Goal: Task Accomplishment & Management: Use online tool/utility

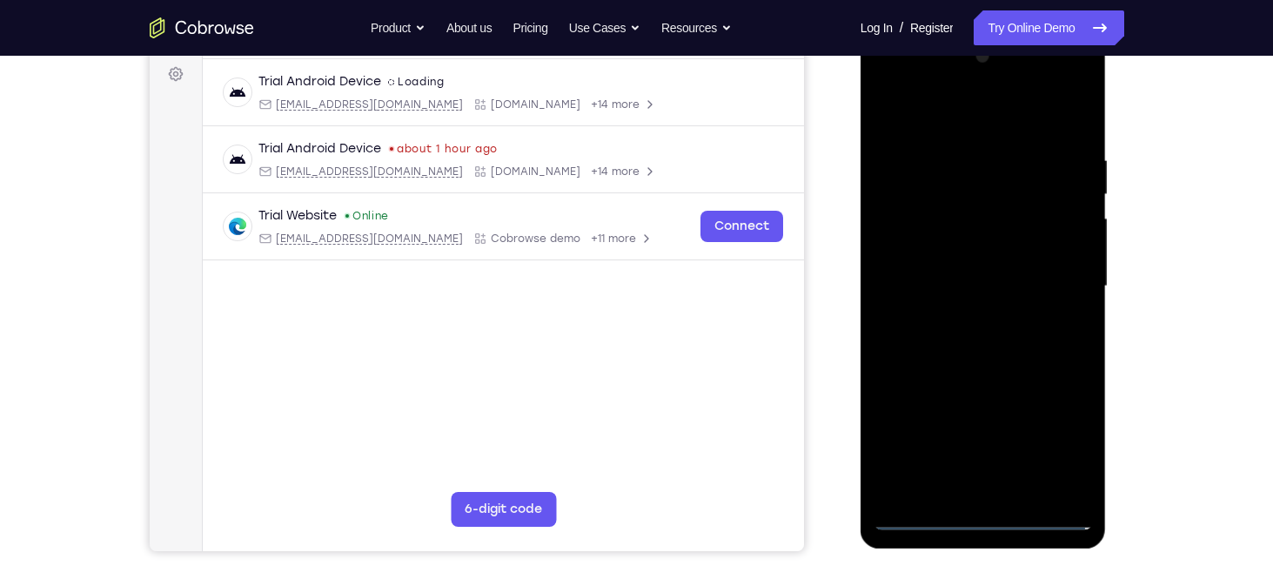
click at [980, 518] on div at bounding box center [983, 286] width 219 height 487
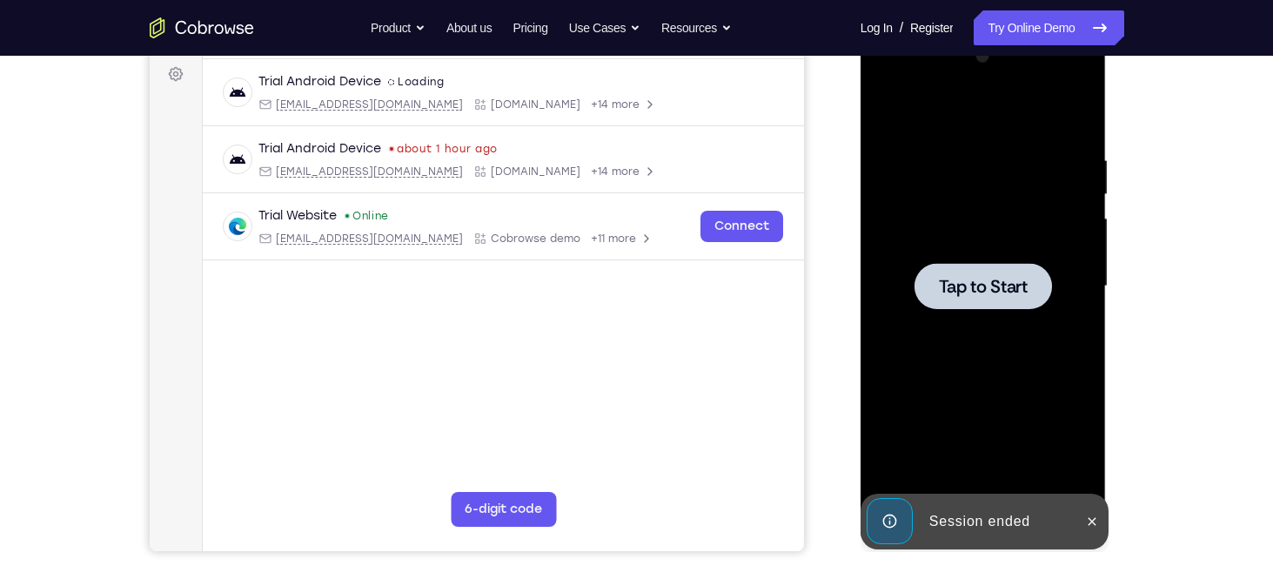
click at [980, 278] on span "Tap to Start" at bounding box center [983, 286] width 89 height 17
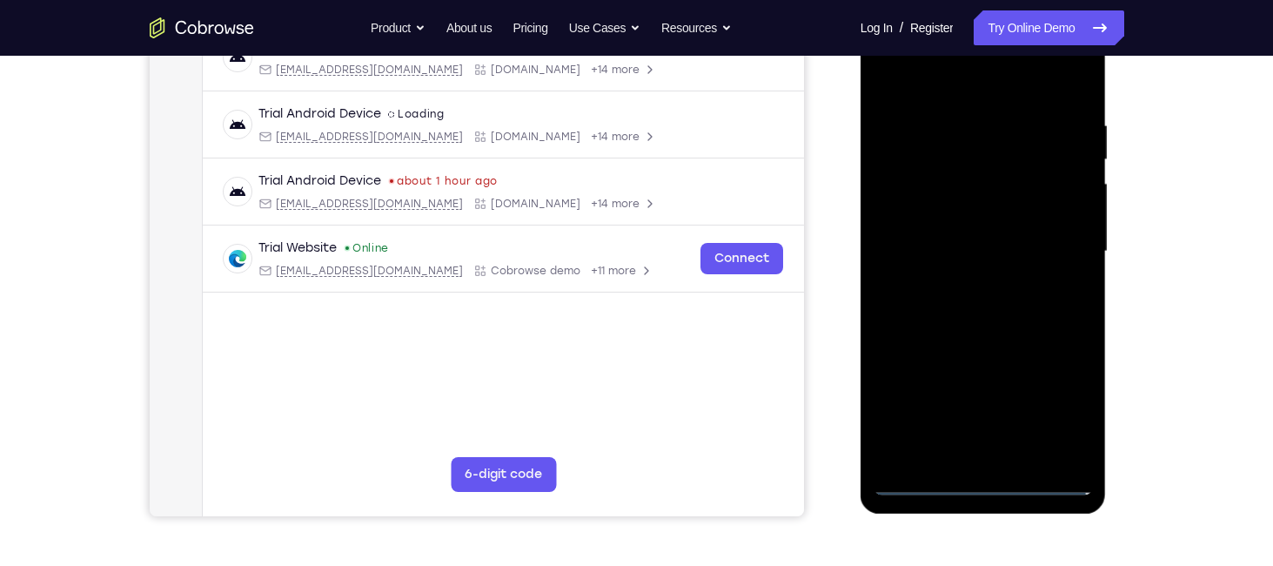
scroll to position [299, 0]
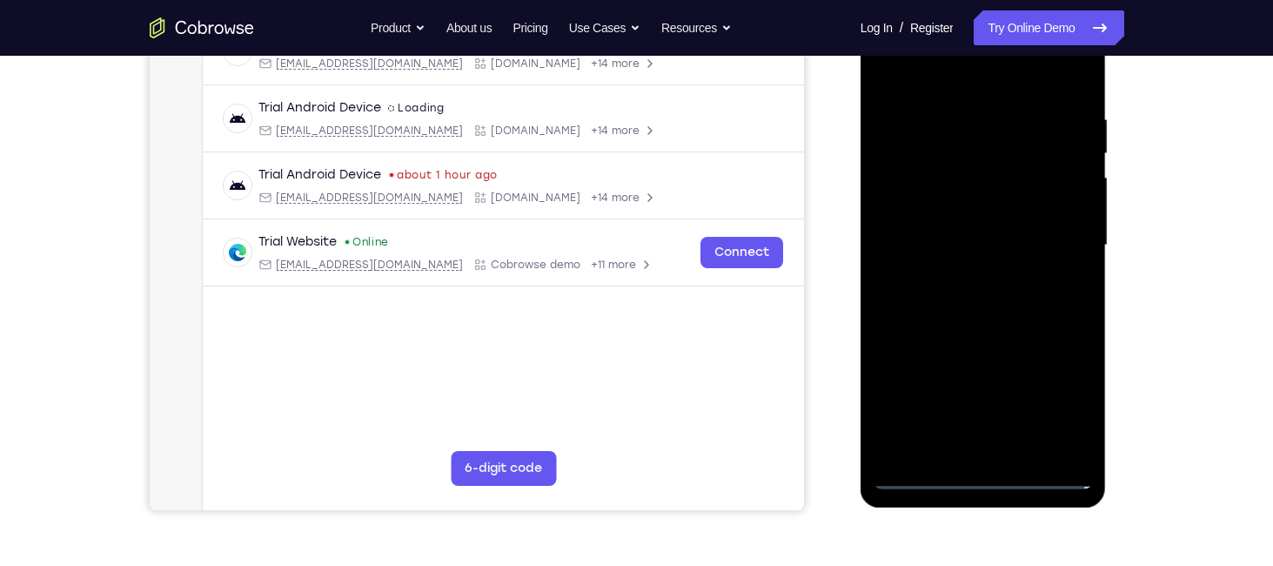
click at [983, 478] on div at bounding box center [983, 245] width 219 height 487
click at [1058, 412] on div at bounding box center [983, 245] width 219 height 487
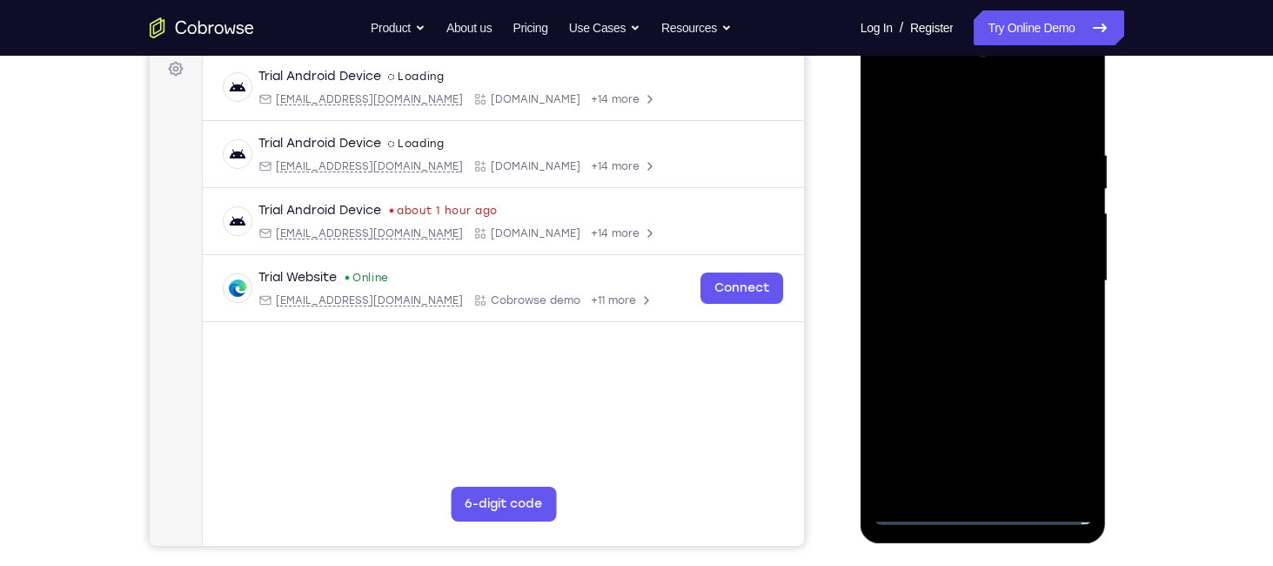
scroll to position [261, 0]
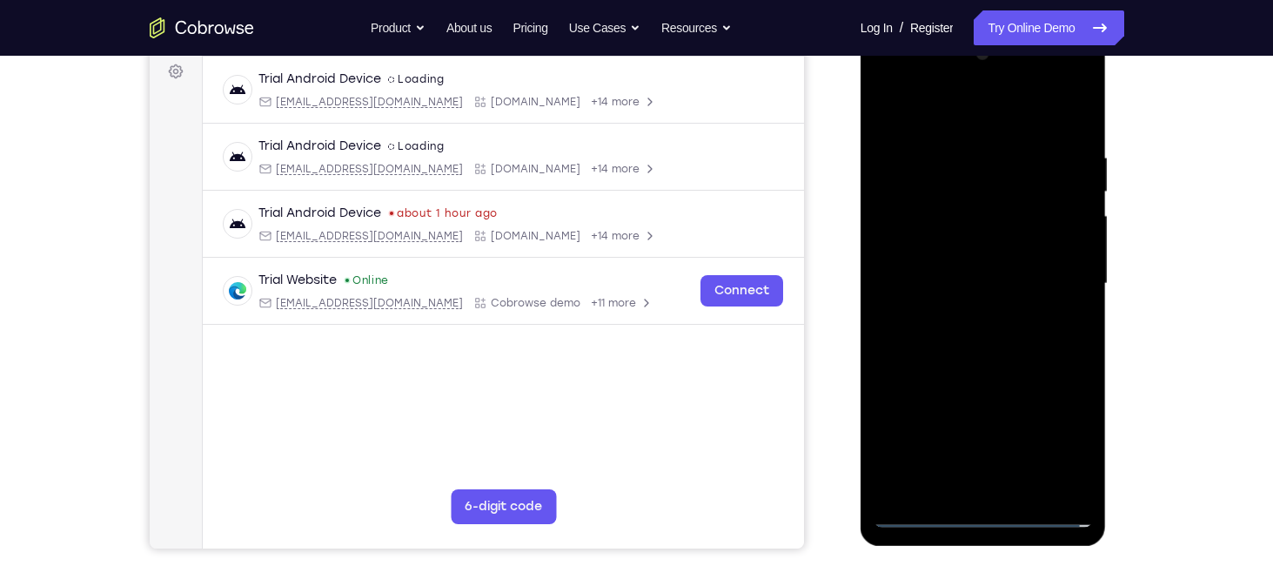
click at [994, 115] on div at bounding box center [983, 283] width 219 height 487
click at [1051, 272] on div at bounding box center [983, 283] width 219 height 487
click at [961, 314] on div at bounding box center [983, 283] width 219 height 487
click at [937, 265] on div at bounding box center [983, 283] width 219 height 487
click at [884, 84] on div at bounding box center [983, 283] width 219 height 487
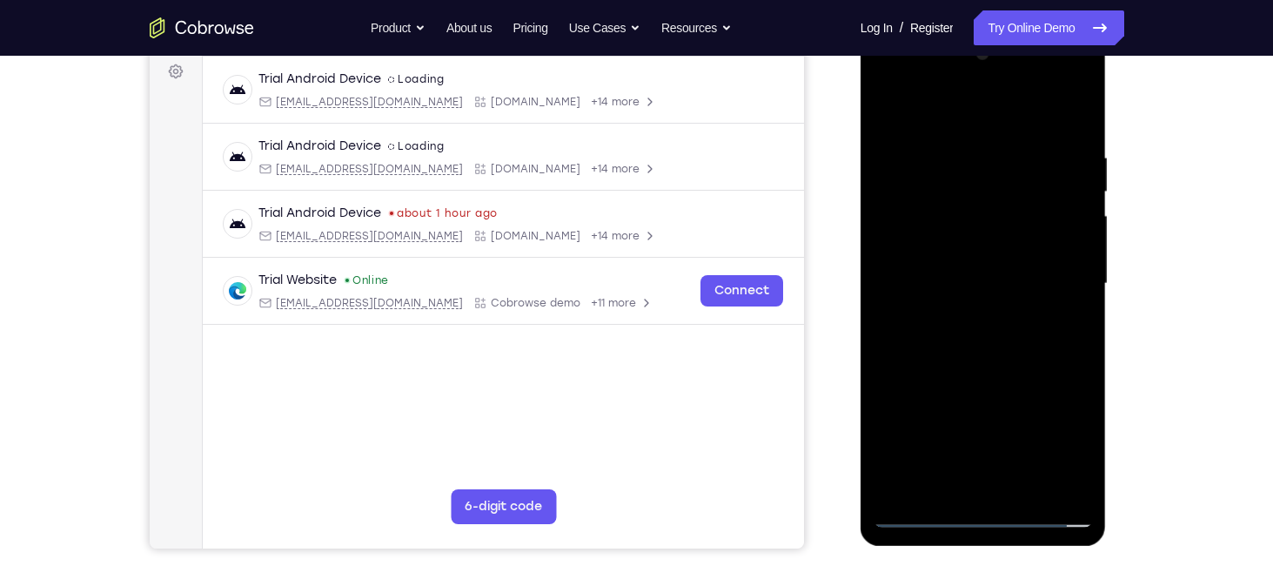
click at [947, 232] on div at bounding box center [983, 283] width 219 height 487
click at [929, 282] on div at bounding box center [983, 283] width 219 height 487
click at [930, 272] on div at bounding box center [983, 283] width 219 height 487
click at [930, 296] on div at bounding box center [983, 283] width 219 height 487
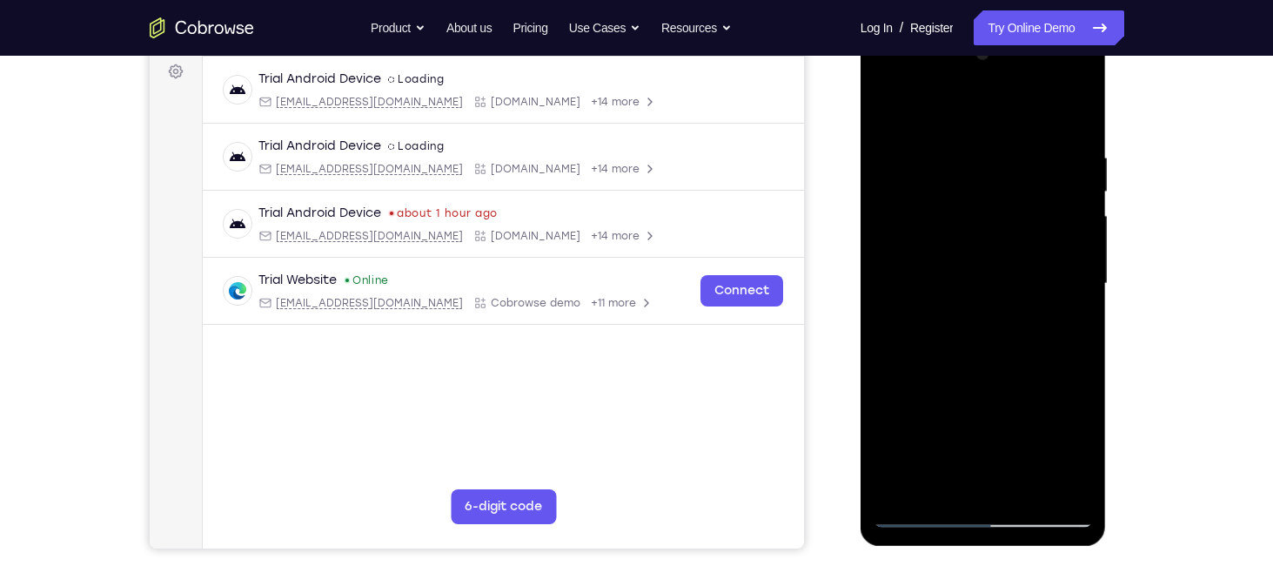
drag, startPoint x: 964, startPoint y: 422, endPoint x: 1048, endPoint y: 176, distance: 260.1
click at [1048, 176] on div at bounding box center [983, 283] width 219 height 487
click at [1007, 484] on div at bounding box center [983, 283] width 219 height 487
click at [1044, 124] on div at bounding box center [983, 283] width 219 height 487
click at [887, 131] on div at bounding box center [983, 283] width 219 height 487
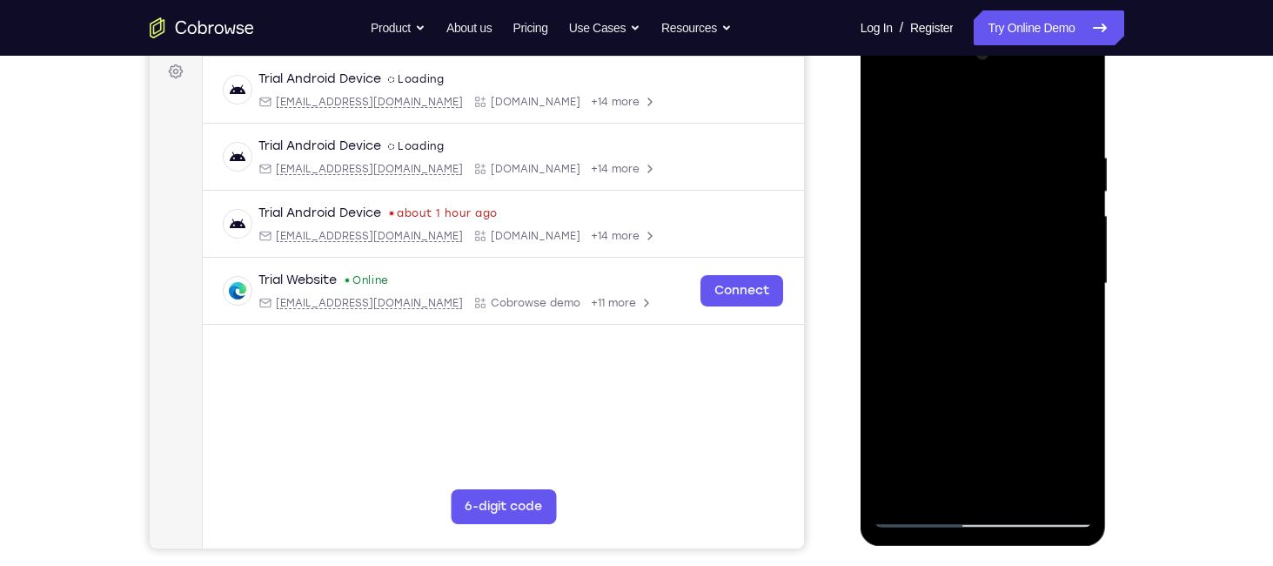
click at [1081, 106] on div at bounding box center [983, 283] width 219 height 487
click at [921, 150] on div at bounding box center [983, 283] width 219 height 487
click at [951, 356] on div at bounding box center [983, 283] width 219 height 487
click at [946, 429] on div at bounding box center [983, 283] width 219 height 487
click at [968, 324] on div at bounding box center [983, 283] width 219 height 487
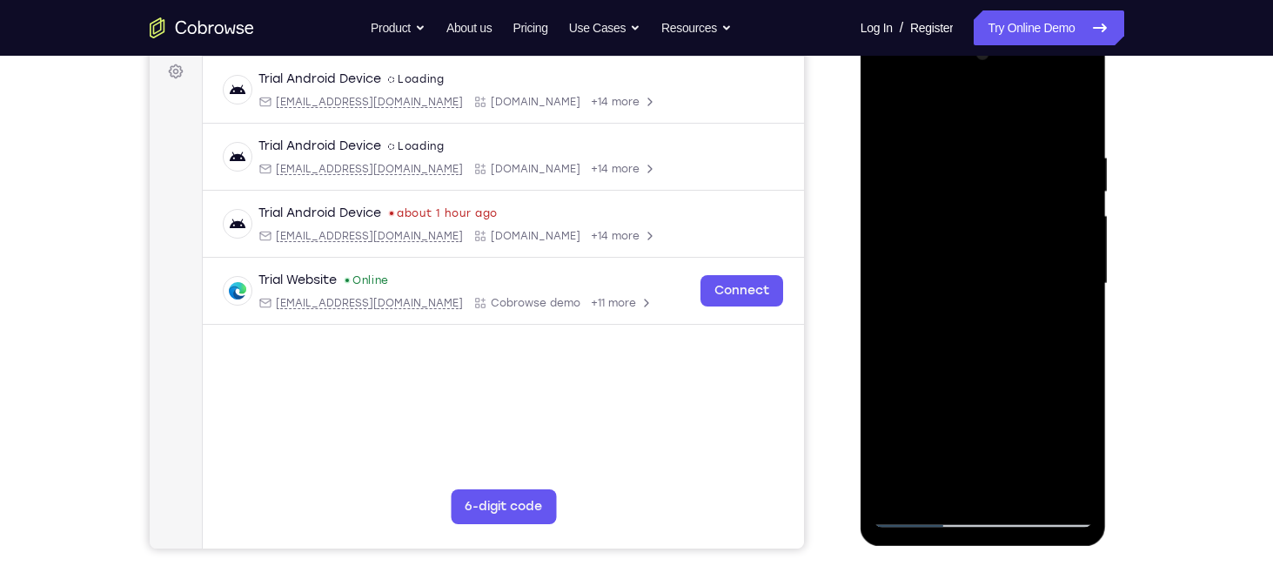
click at [1010, 326] on div at bounding box center [983, 283] width 219 height 487
click at [1077, 108] on div at bounding box center [983, 283] width 219 height 487
click at [1025, 113] on div at bounding box center [983, 283] width 219 height 487
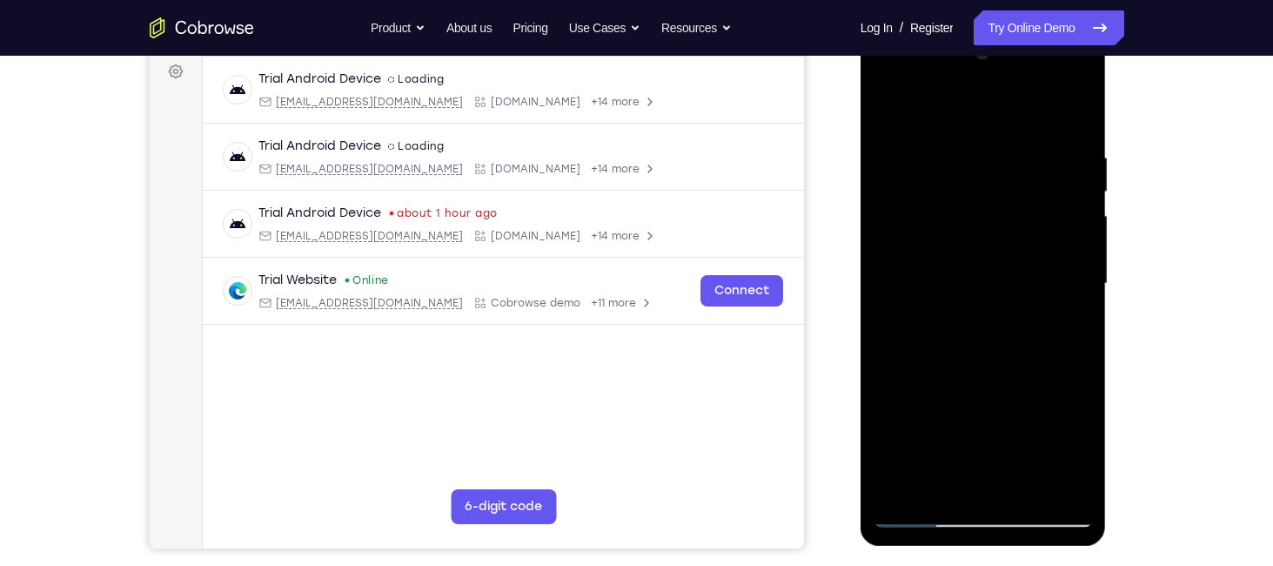
click at [960, 365] on div at bounding box center [983, 283] width 219 height 487
click at [987, 262] on div at bounding box center [983, 283] width 219 height 487
click at [998, 230] on div at bounding box center [983, 283] width 219 height 487
click at [989, 206] on div at bounding box center [983, 283] width 219 height 487
drag, startPoint x: 989, startPoint y: 206, endPoint x: 1022, endPoint y: 70, distance: 140.6
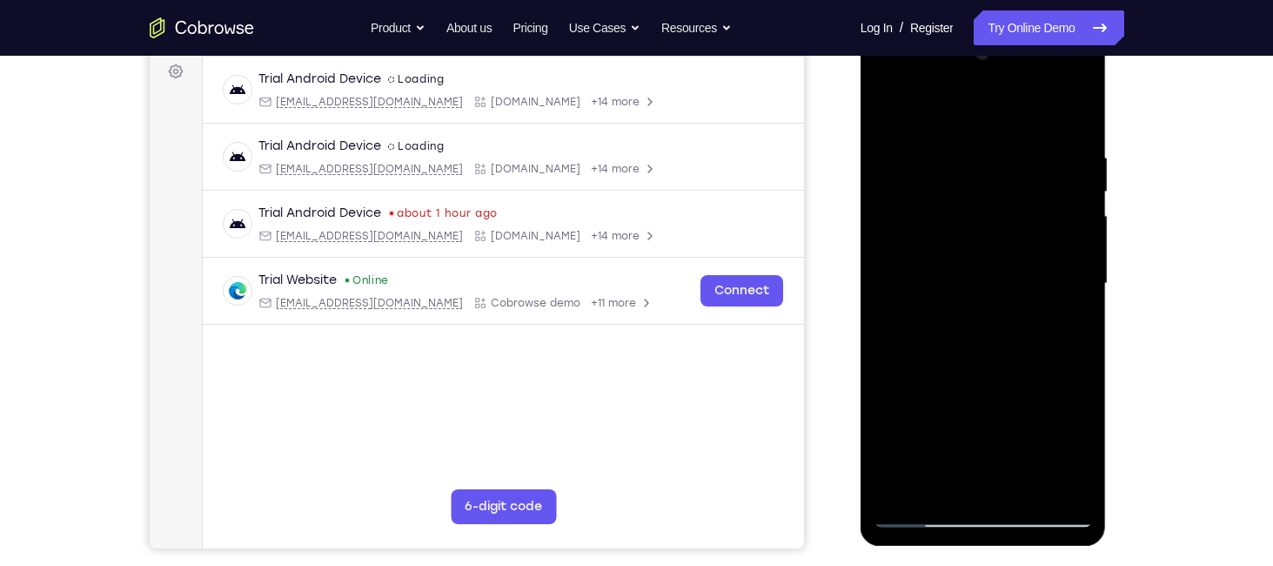
click at [1022, 70] on div at bounding box center [983, 283] width 219 height 487
click at [995, 166] on div at bounding box center [983, 283] width 219 height 487
click at [982, 183] on div at bounding box center [983, 283] width 219 height 487
drag, startPoint x: 986, startPoint y: 111, endPoint x: 1041, endPoint y: 537, distance: 429.1
click at [1041, 537] on div at bounding box center [984, 286] width 246 height 519
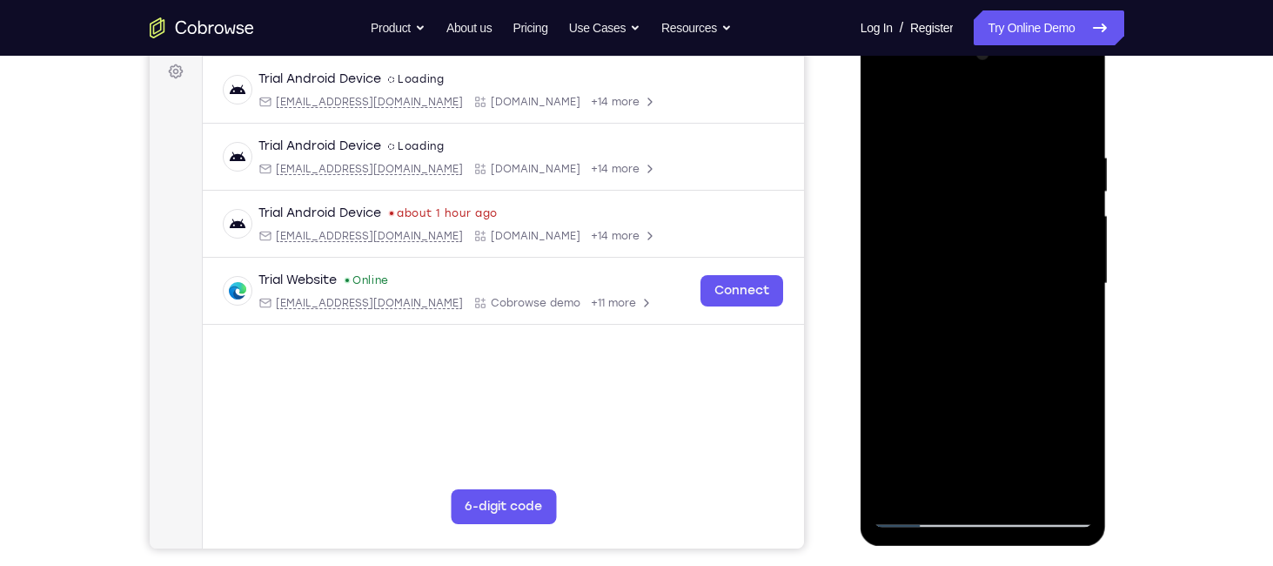
click at [997, 328] on div at bounding box center [983, 283] width 219 height 487
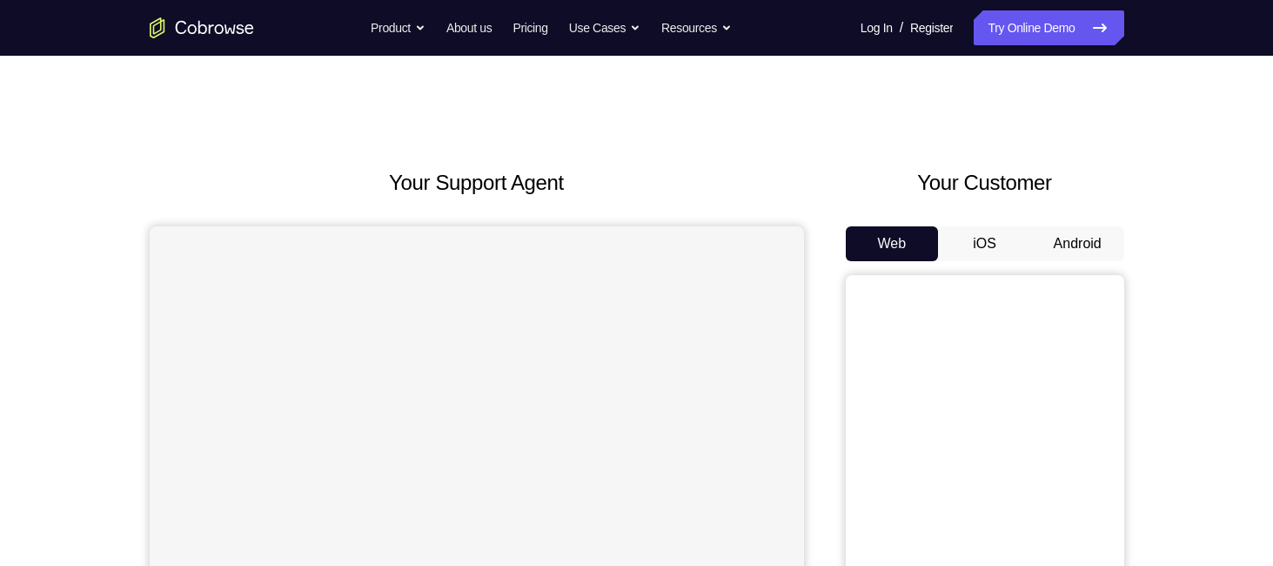
click at [1099, 241] on button "Android" at bounding box center [1077, 243] width 93 height 35
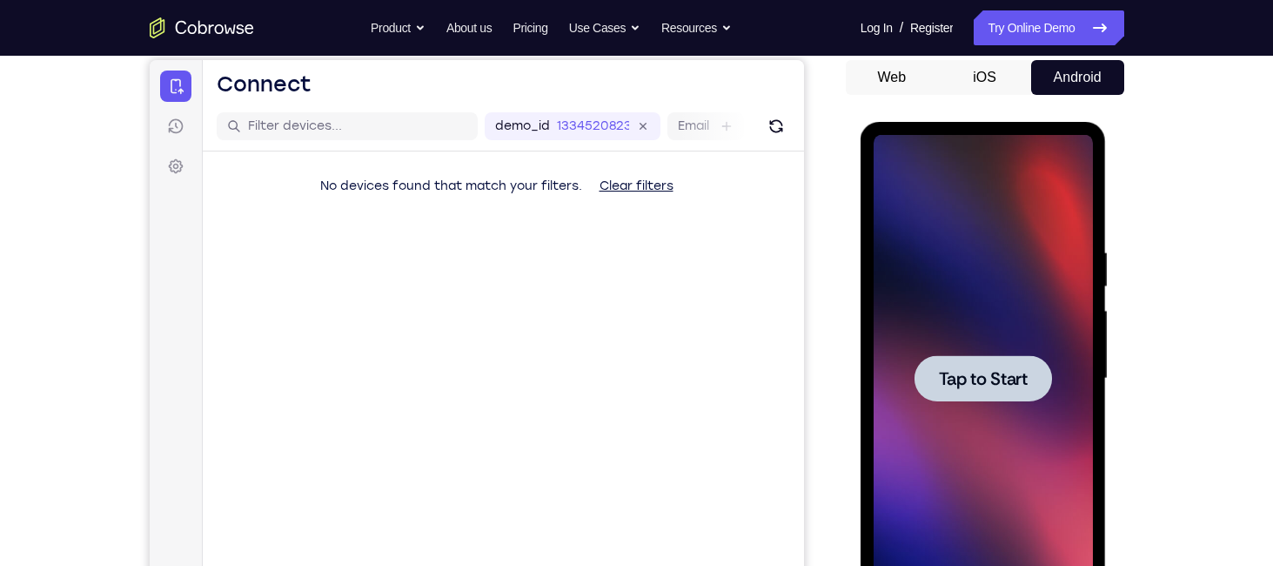
click at [1014, 370] on span "Tap to Start" at bounding box center [983, 378] width 89 height 17
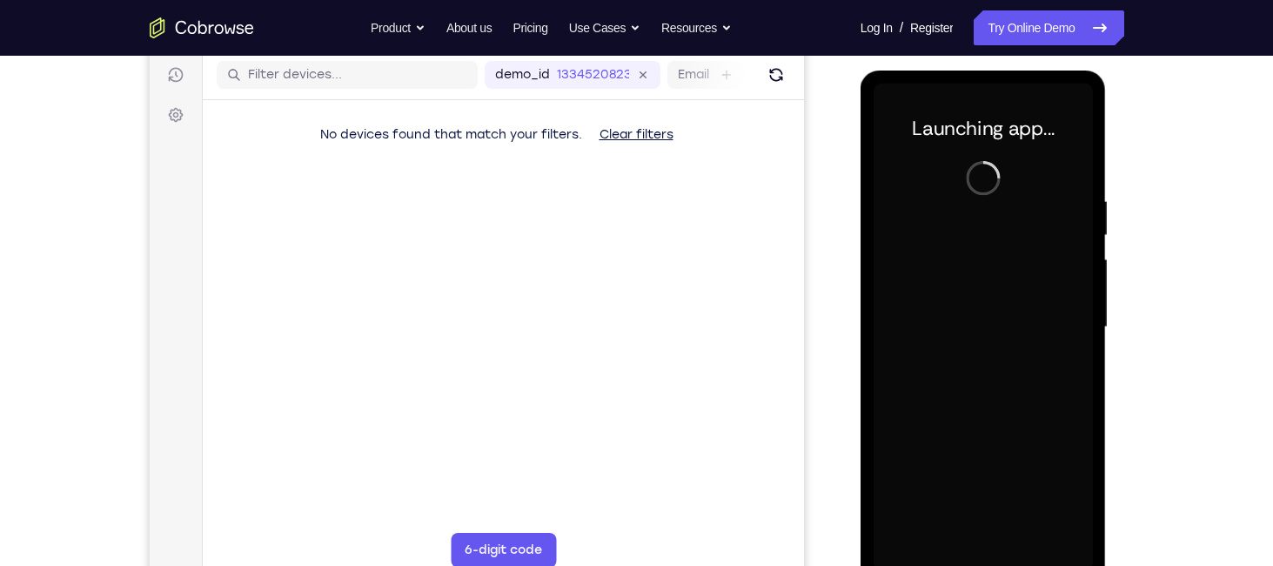
scroll to position [240, 0]
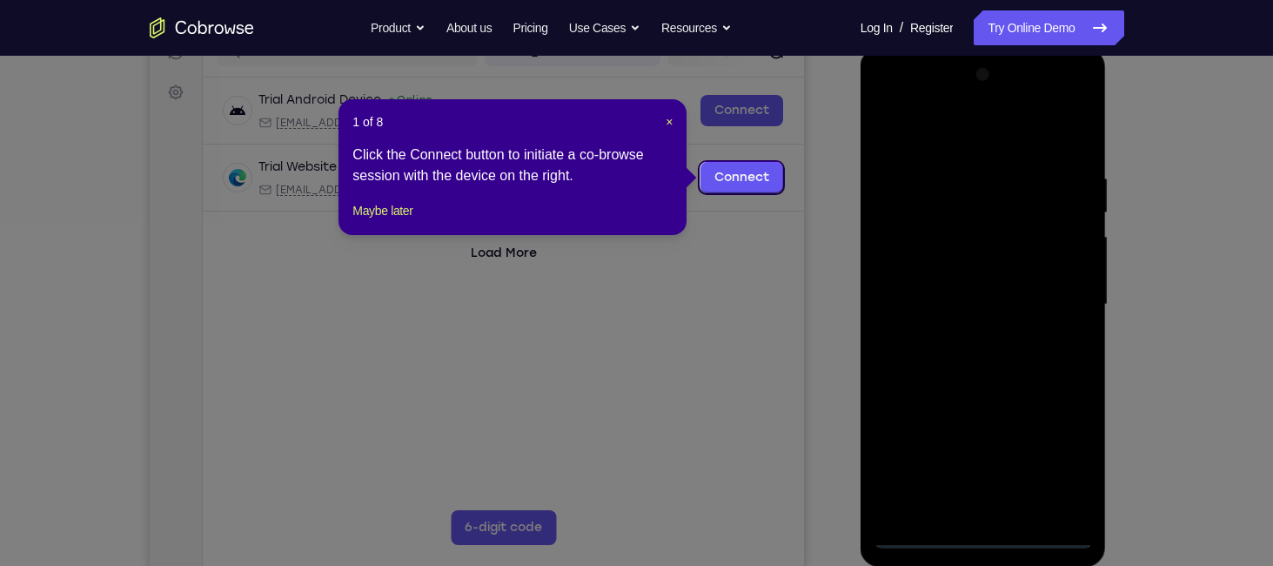
click at [981, 534] on icon at bounding box center [643, 283] width 1286 height 566
click at [666, 121] on span "×" at bounding box center [669, 122] width 7 height 14
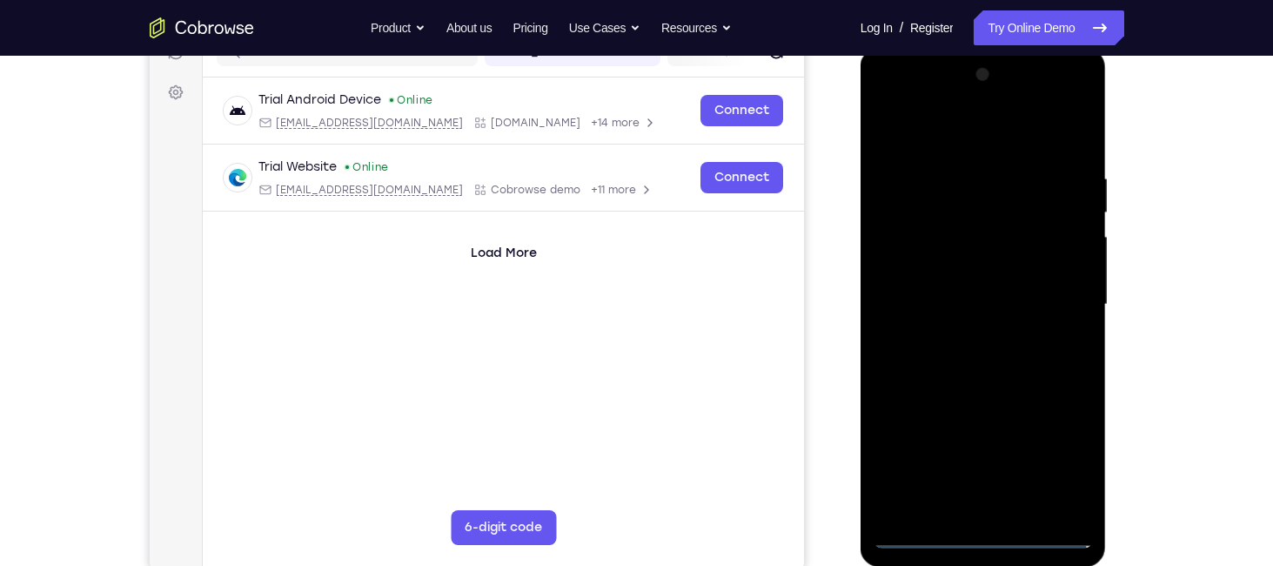
click at [981, 535] on div at bounding box center [983, 304] width 219 height 487
click at [1067, 465] on div at bounding box center [983, 304] width 219 height 487
click at [948, 137] on div at bounding box center [983, 304] width 219 height 487
click at [1060, 302] on div at bounding box center [983, 304] width 219 height 487
click at [970, 334] on div at bounding box center [983, 304] width 219 height 487
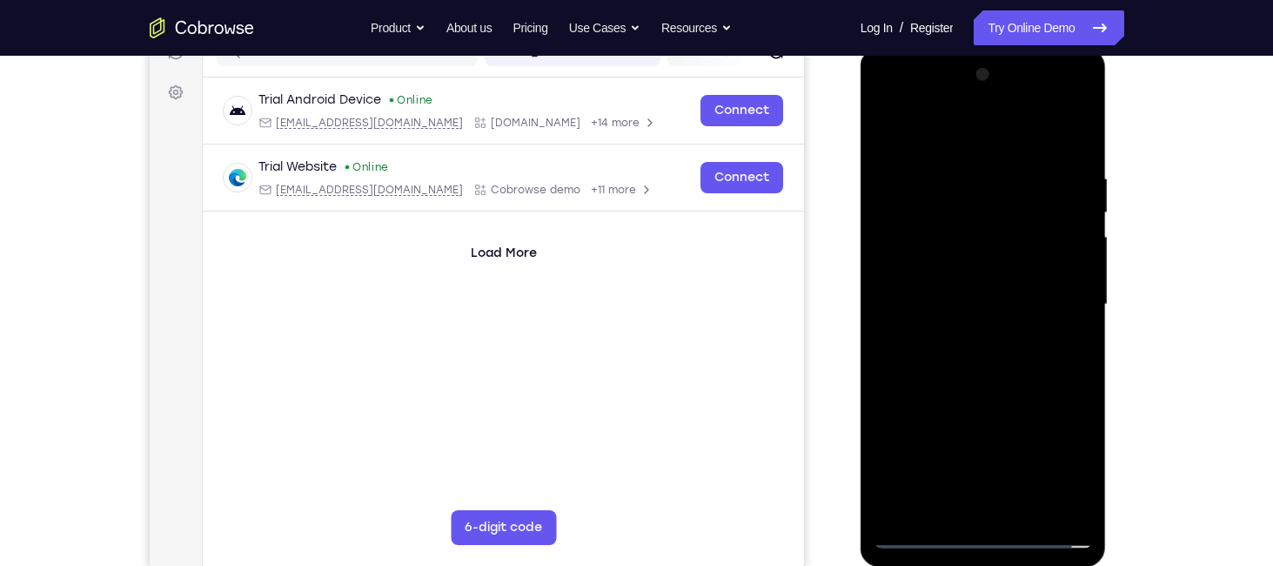
click at [983, 293] on div at bounding box center [983, 304] width 219 height 487
click at [963, 265] on div at bounding box center [983, 304] width 219 height 487
click at [1028, 305] on div at bounding box center [983, 304] width 219 height 487
click at [982, 349] on div at bounding box center [983, 304] width 219 height 487
click at [986, 385] on div at bounding box center [983, 304] width 219 height 487
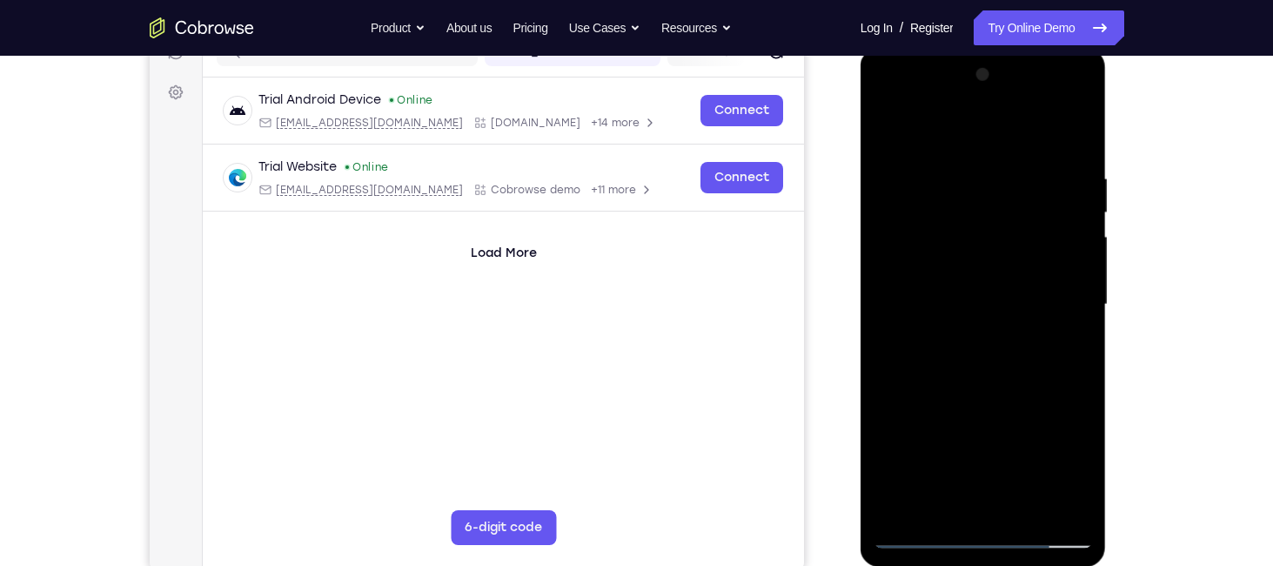
click at [948, 229] on div at bounding box center [983, 304] width 219 height 487
click at [951, 232] on div at bounding box center [983, 304] width 219 height 487
click at [969, 296] on div at bounding box center [983, 304] width 219 height 487
click at [964, 298] on div at bounding box center [983, 304] width 219 height 487
click at [1009, 236] on div at bounding box center [983, 304] width 219 height 487
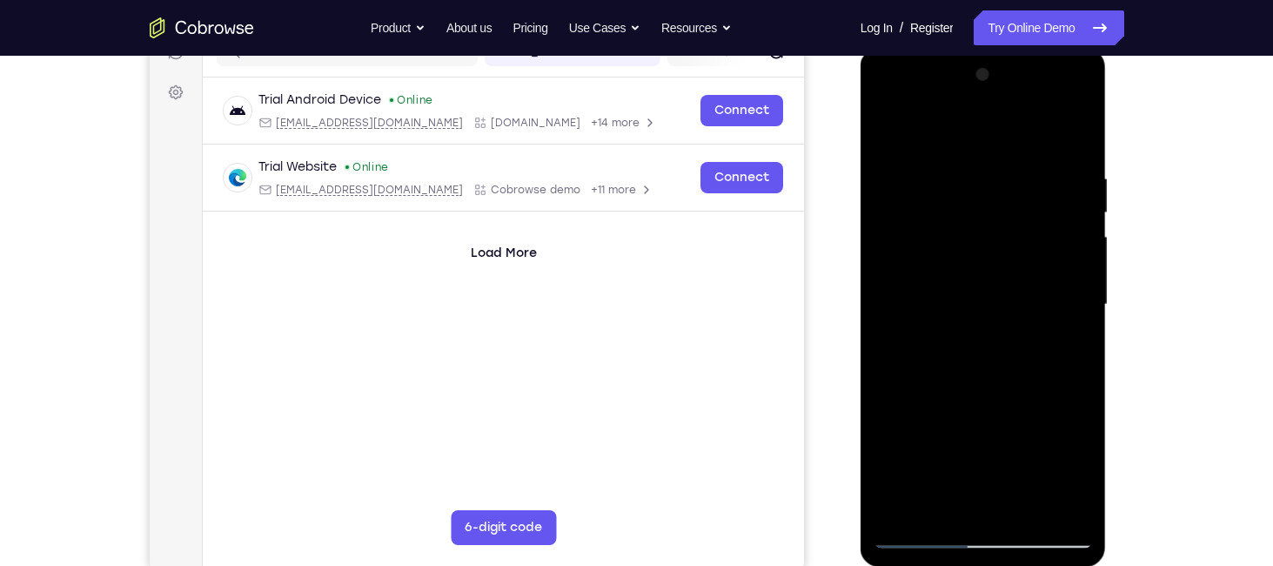
click at [992, 271] on div at bounding box center [983, 304] width 219 height 487
click at [985, 339] on div at bounding box center [983, 304] width 219 height 487
click at [946, 236] on div at bounding box center [983, 304] width 219 height 487
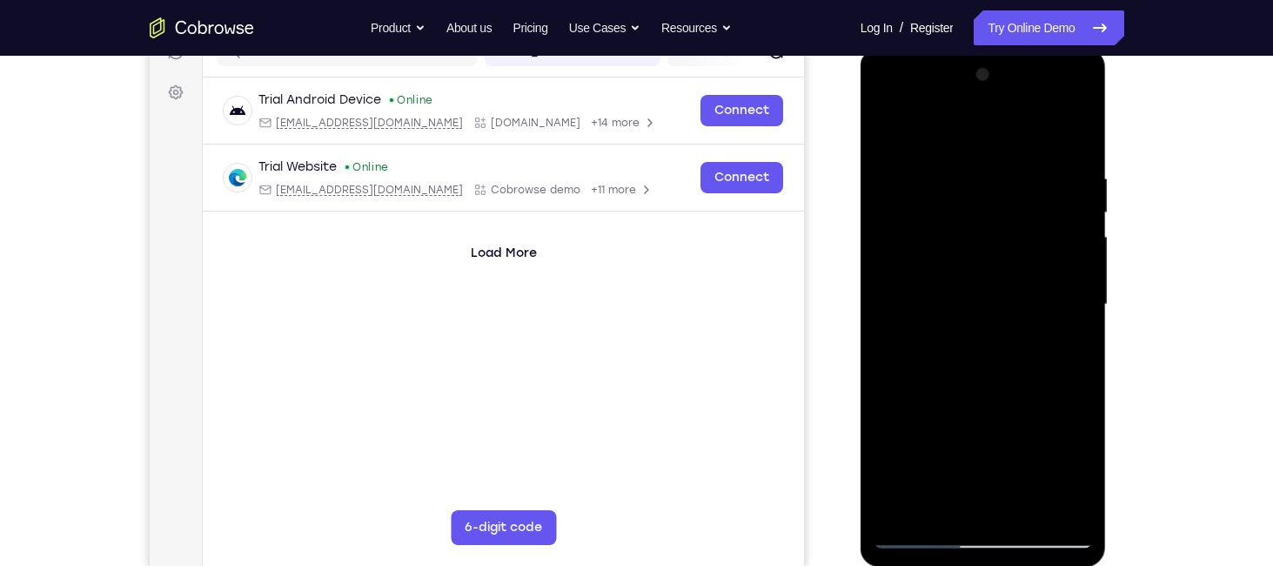
click at [966, 264] on div at bounding box center [983, 304] width 219 height 487
click at [970, 343] on div at bounding box center [983, 304] width 219 height 487
click at [959, 263] on div at bounding box center [983, 304] width 219 height 487
click at [957, 346] on div at bounding box center [983, 304] width 219 height 487
click at [1023, 270] on div at bounding box center [983, 304] width 219 height 487
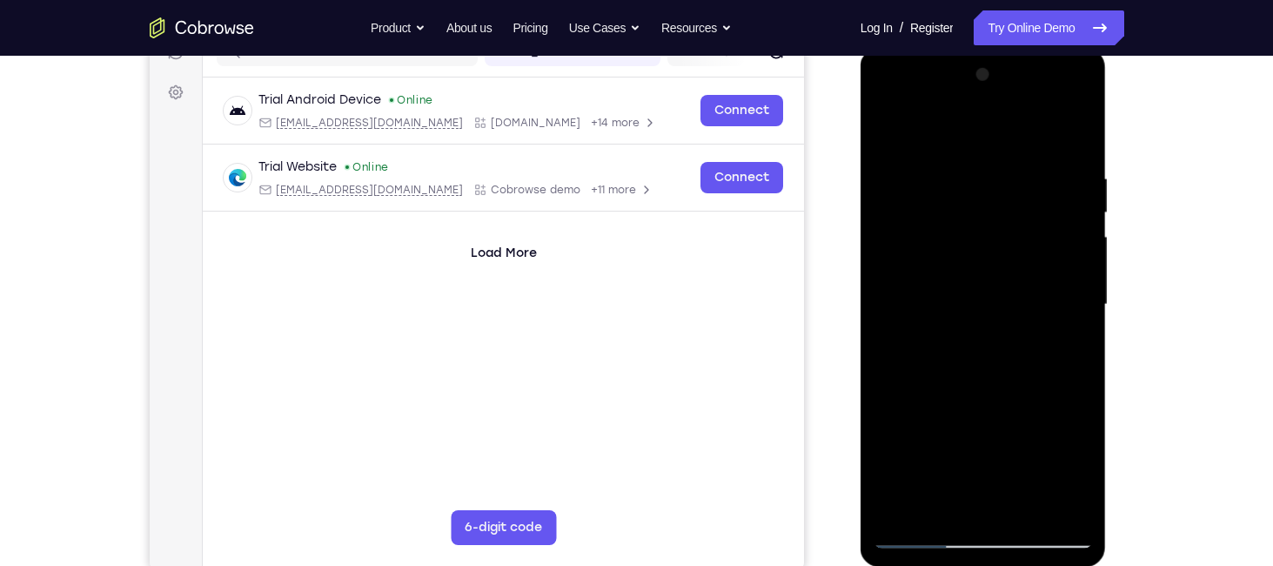
click at [993, 345] on div at bounding box center [983, 304] width 219 height 487
click at [971, 269] on div at bounding box center [983, 304] width 219 height 487
click at [957, 341] on div at bounding box center [983, 304] width 219 height 487
click at [996, 297] on div at bounding box center [983, 304] width 219 height 487
click at [938, 502] on div at bounding box center [983, 304] width 219 height 487
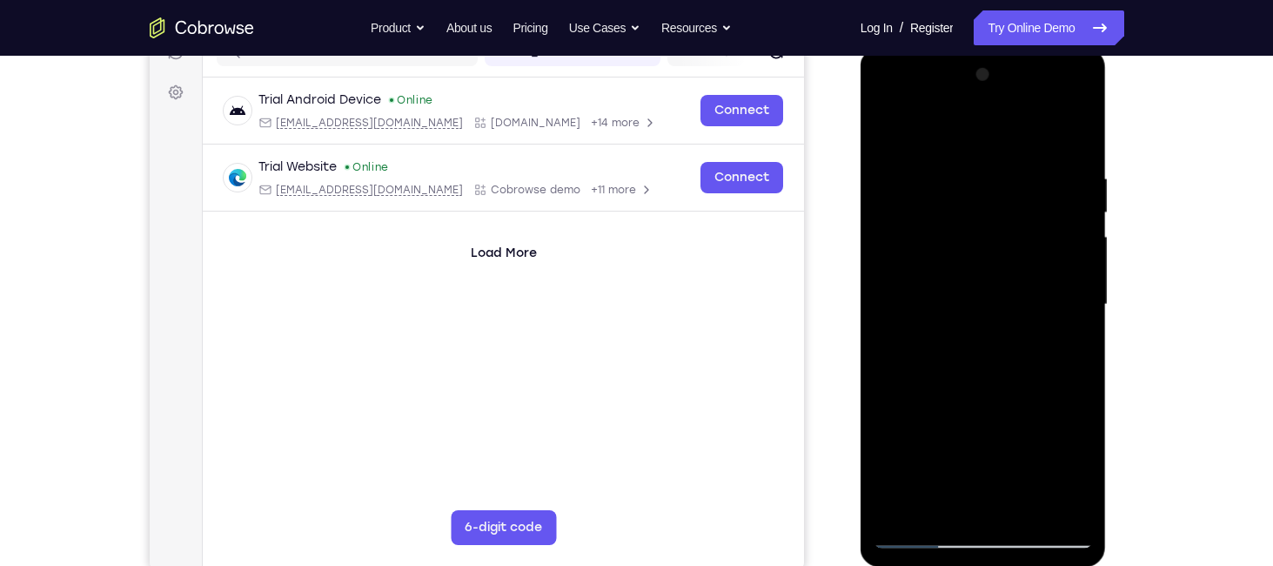
click at [938, 502] on div at bounding box center [983, 304] width 219 height 487
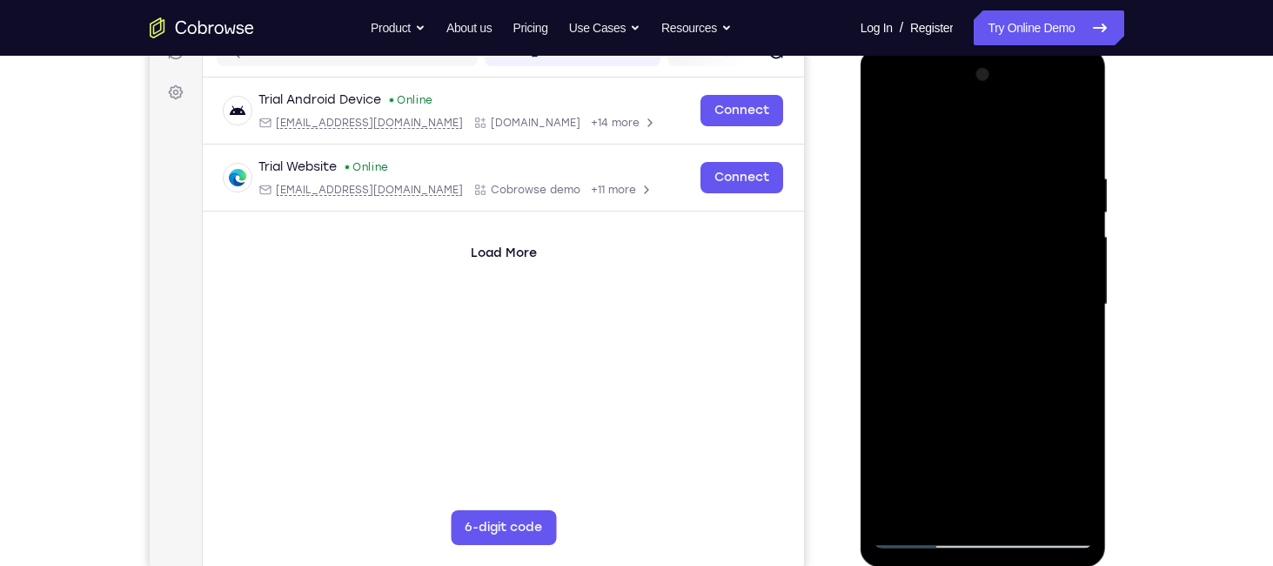
click at [1000, 297] on div at bounding box center [983, 304] width 219 height 487
click at [886, 98] on div at bounding box center [983, 304] width 219 height 487
click at [911, 259] on div at bounding box center [983, 304] width 219 height 487
click at [1080, 511] on div at bounding box center [983, 304] width 219 height 487
click at [965, 415] on div at bounding box center [983, 304] width 219 height 487
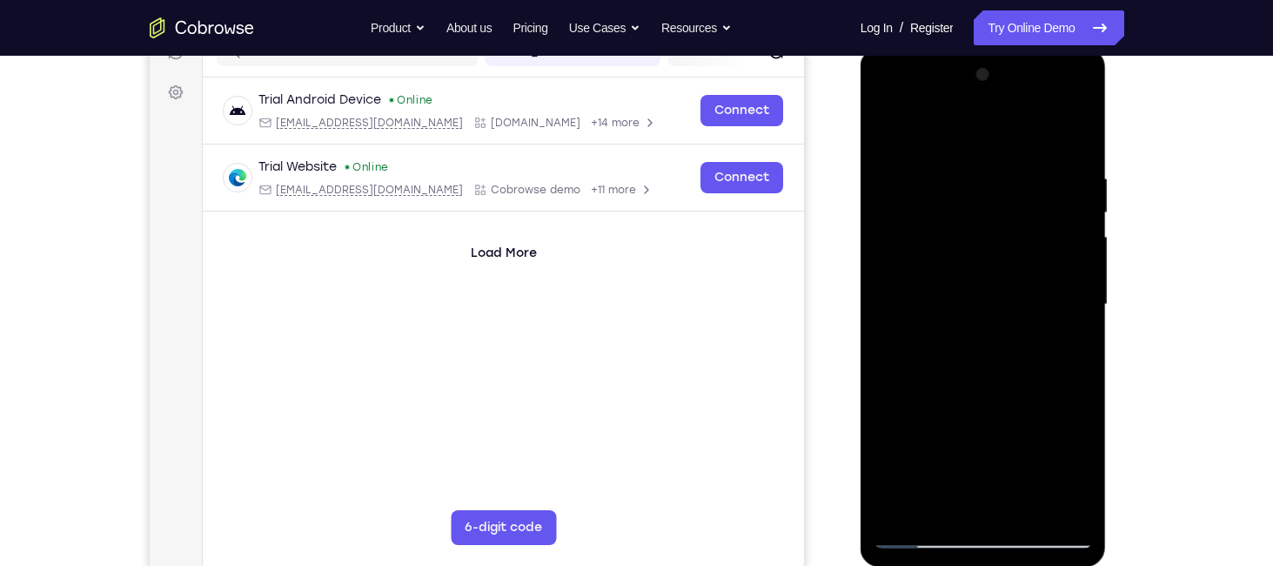
click at [889, 109] on div at bounding box center [983, 304] width 219 height 487
click at [913, 247] on div at bounding box center [983, 304] width 219 height 487
click at [968, 334] on div at bounding box center [983, 304] width 219 height 487
click at [983, 290] on div at bounding box center [983, 304] width 219 height 487
click at [969, 269] on div at bounding box center [983, 304] width 219 height 487
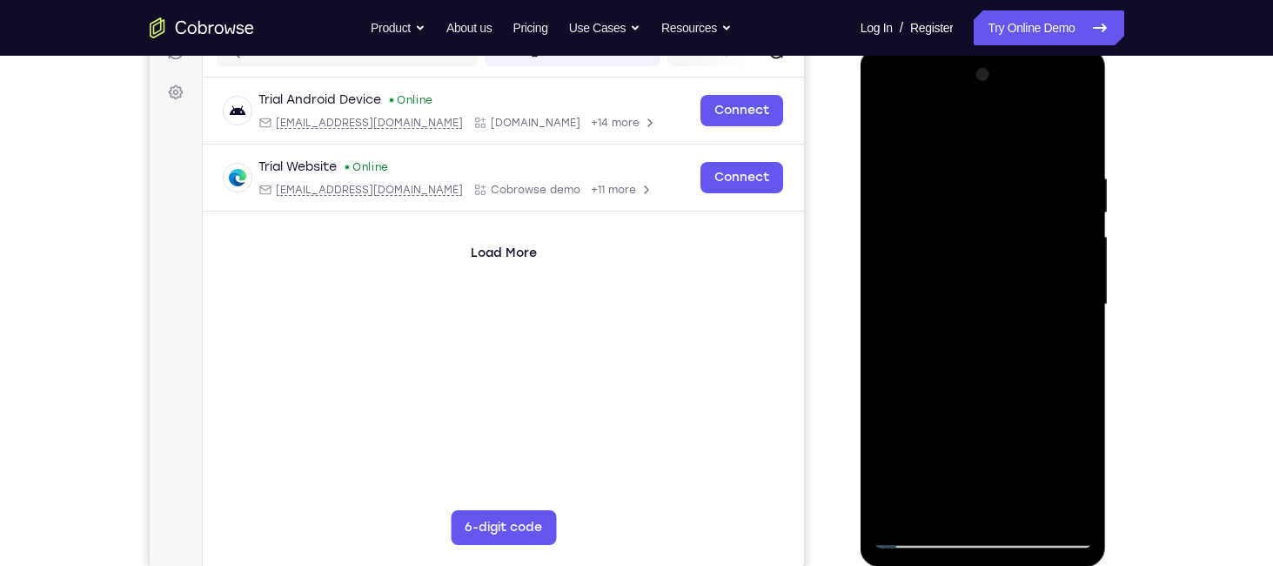
click at [1065, 270] on div at bounding box center [983, 304] width 219 height 487
click at [1015, 307] on div at bounding box center [983, 304] width 219 height 487
click at [1000, 378] on div at bounding box center [983, 304] width 219 height 487
click at [907, 293] on div at bounding box center [983, 304] width 219 height 487
click at [976, 307] on div at bounding box center [983, 304] width 219 height 487
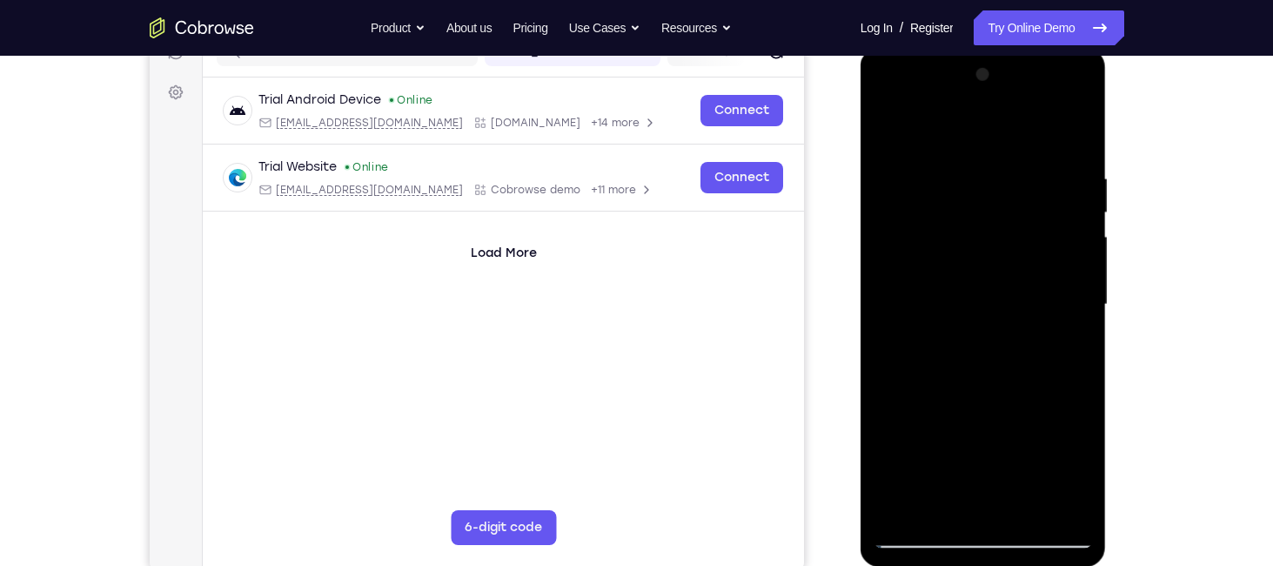
click at [976, 359] on div at bounding box center [983, 304] width 219 height 487
click at [988, 352] on div at bounding box center [983, 304] width 219 height 487
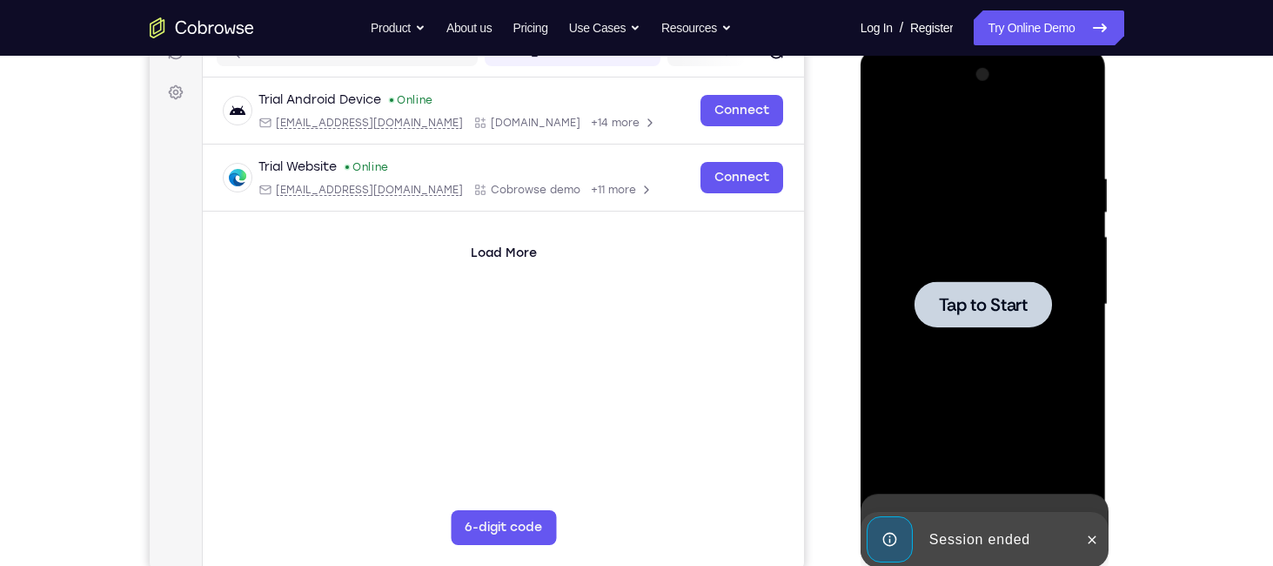
click at [996, 394] on div at bounding box center [983, 304] width 219 height 487
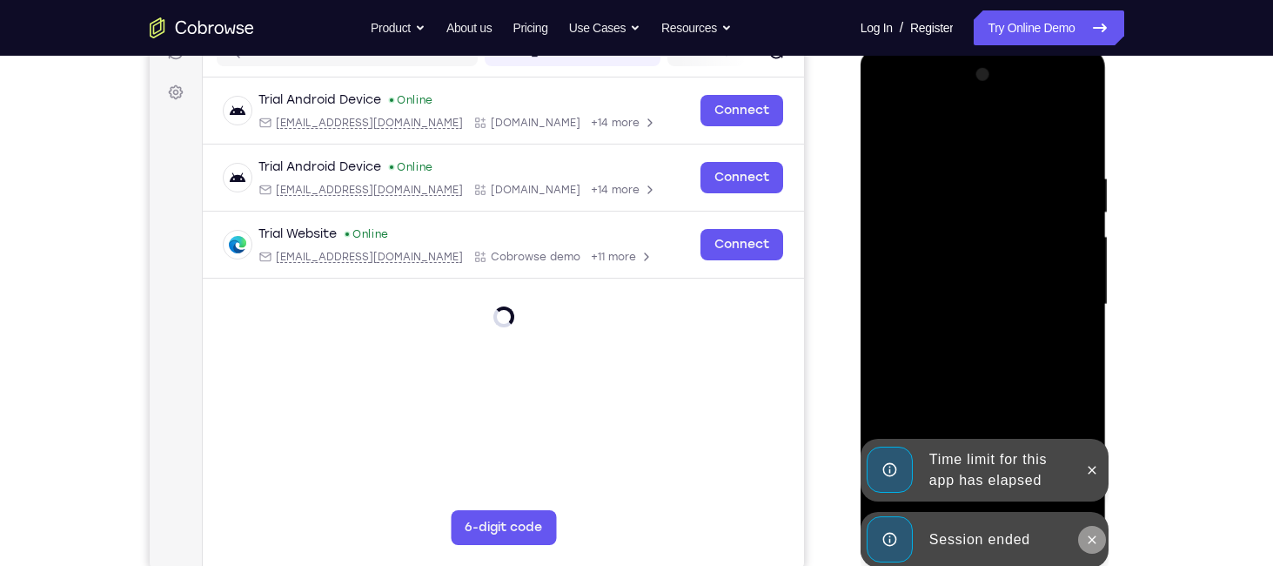
click at [1096, 536] on icon at bounding box center [1092, 540] width 14 height 14
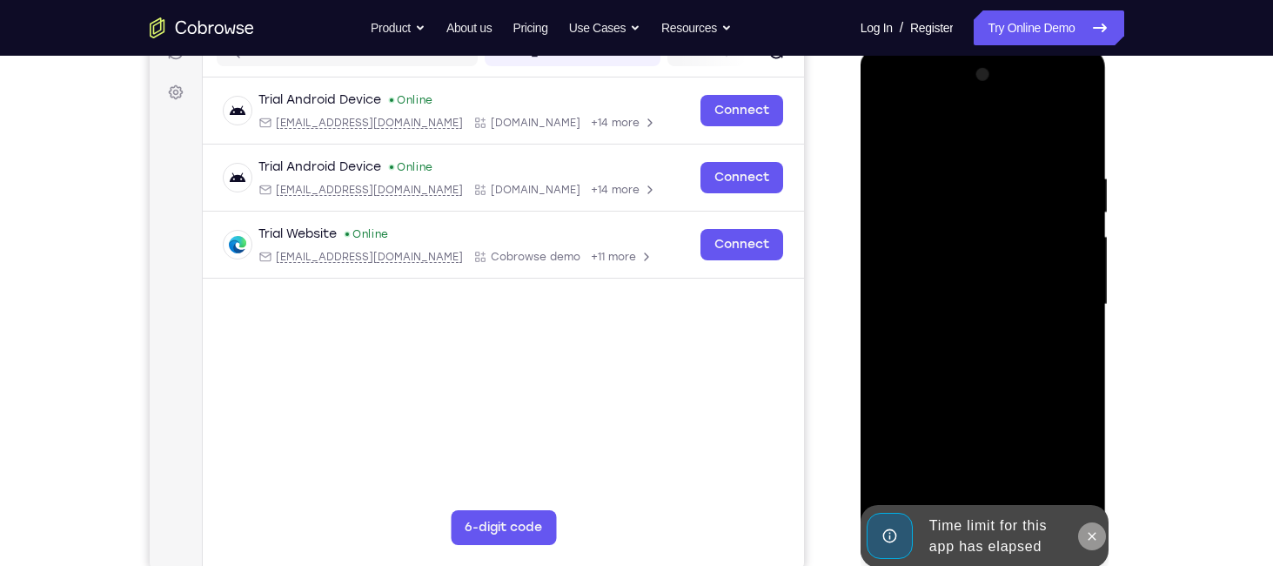
click at [1094, 537] on icon at bounding box center [1093, 536] width 8 height 8
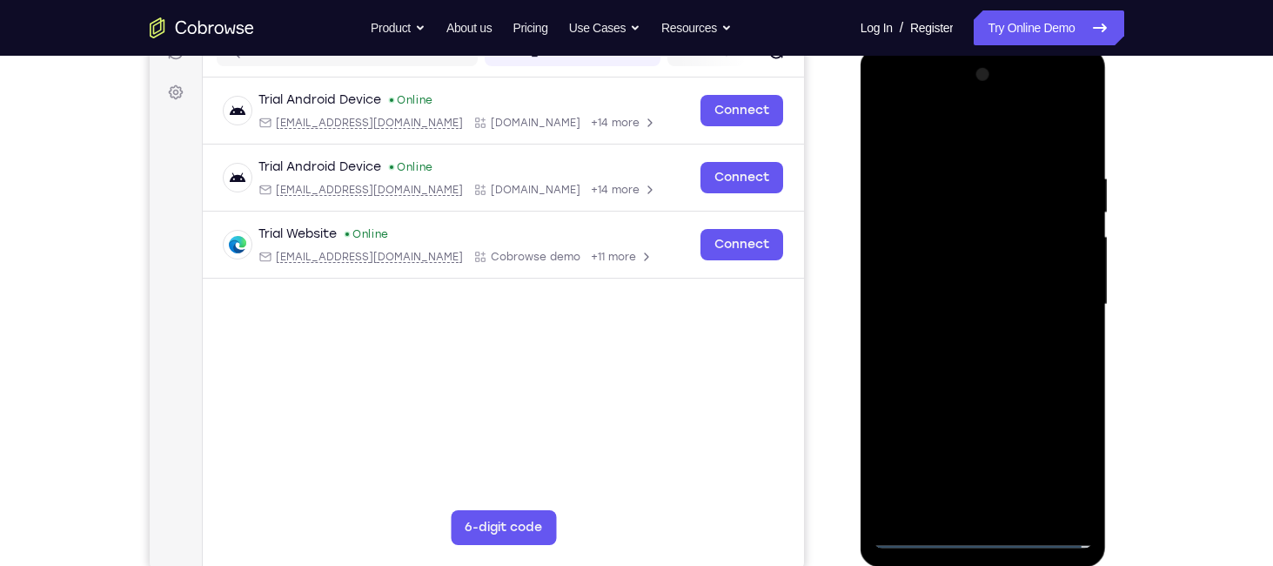
click at [983, 537] on div at bounding box center [983, 304] width 219 height 487
click at [1052, 452] on div at bounding box center [983, 304] width 219 height 487
click at [971, 133] on div at bounding box center [983, 304] width 219 height 487
click at [1058, 306] on div at bounding box center [983, 304] width 219 height 487
click at [962, 334] on div at bounding box center [983, 304] width 219 height 487
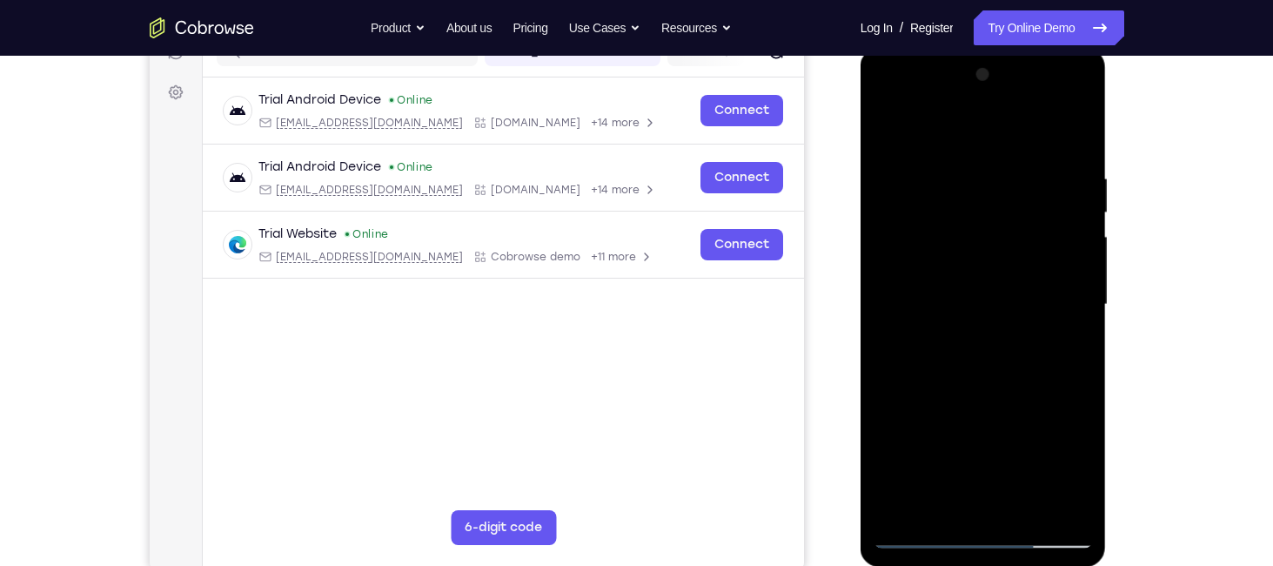
click at [885, 104] on div at bounding box center [983, 304] width 219 height 487
click at [912, 257] on div at bounding box center [983, 304] width 219 height 487
click at [982, 305] on div at bounding box center [983, 304] width 219 height 487
click at [964, 291] on div at bounding box center [983, 304] width 219 height 487
click at [990, 318] on div at bounding box center [983, 304] width 219 height 487
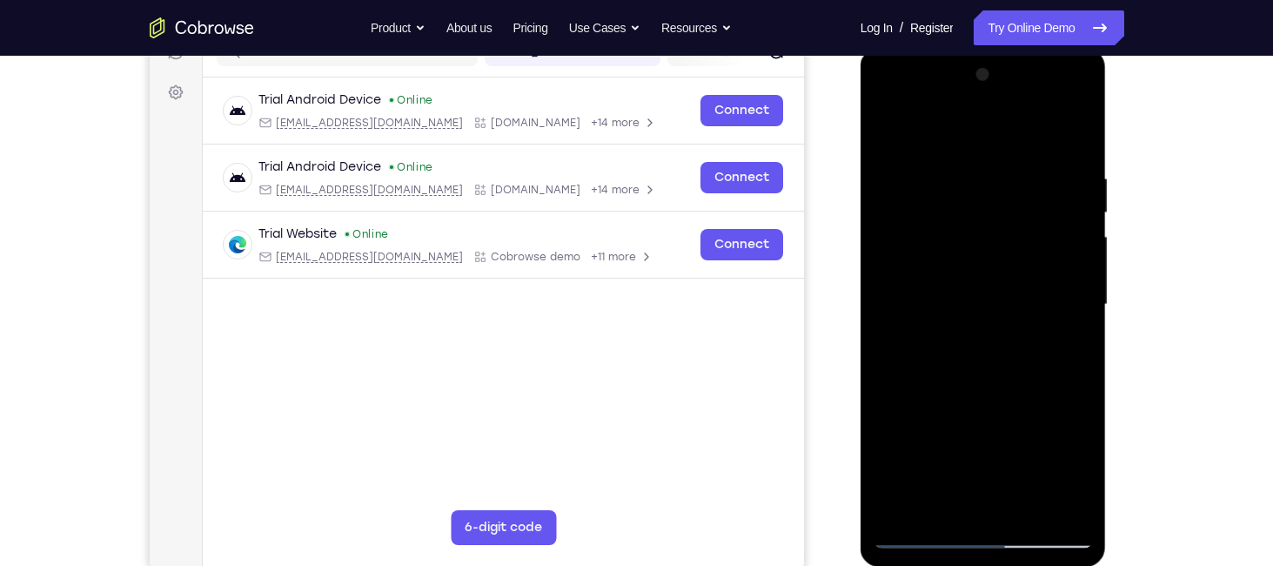
click at [998, 504] on div at bounding box center [983, 304] width 219 height 487
drag, startPoint x: 1017, startPoint y: 356, endPoint x: 1059, endPoint y: 67, distance: 292.0
click at [1059, 67] on div at bounding box center [983, 304] width 219 height 487
drag, startPoint x: 971, startPoint y: 459, endPoint x: 1019, endPoint y: 175, distance: 287.7
click at [1019, 175] on div at bounding box center [983, 304] width 219 height 487
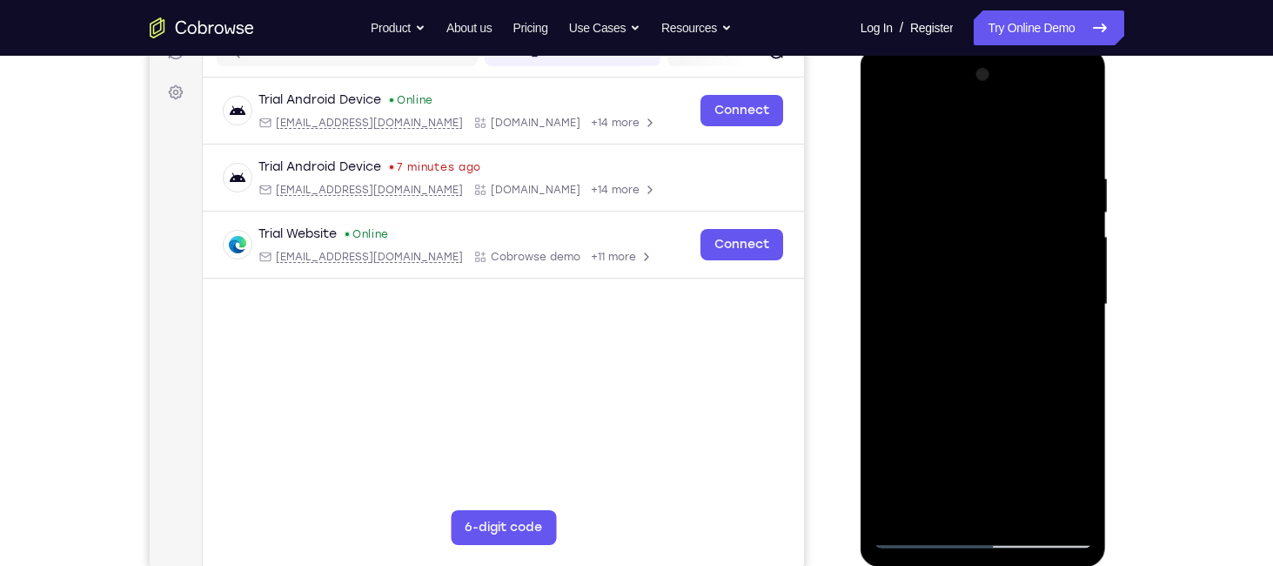
drag, startPoint x: 992, startPoint y: 430, endPoint x: 1022, endPoint y: 98, distance: 332.9
click at [1022, 98] on div at bounding box center [983, 304] width 219 height 487
drag, startPoint x: 1013, startPoint y: 326, endPoint x: 1022, endPoint y: 124, distance: 203.0
click at [1022, 124] on div at bounding box center [983, 304] width 219 height 487
click at [910, 156] on div at bounding box center [983, 304] width 219 height 487
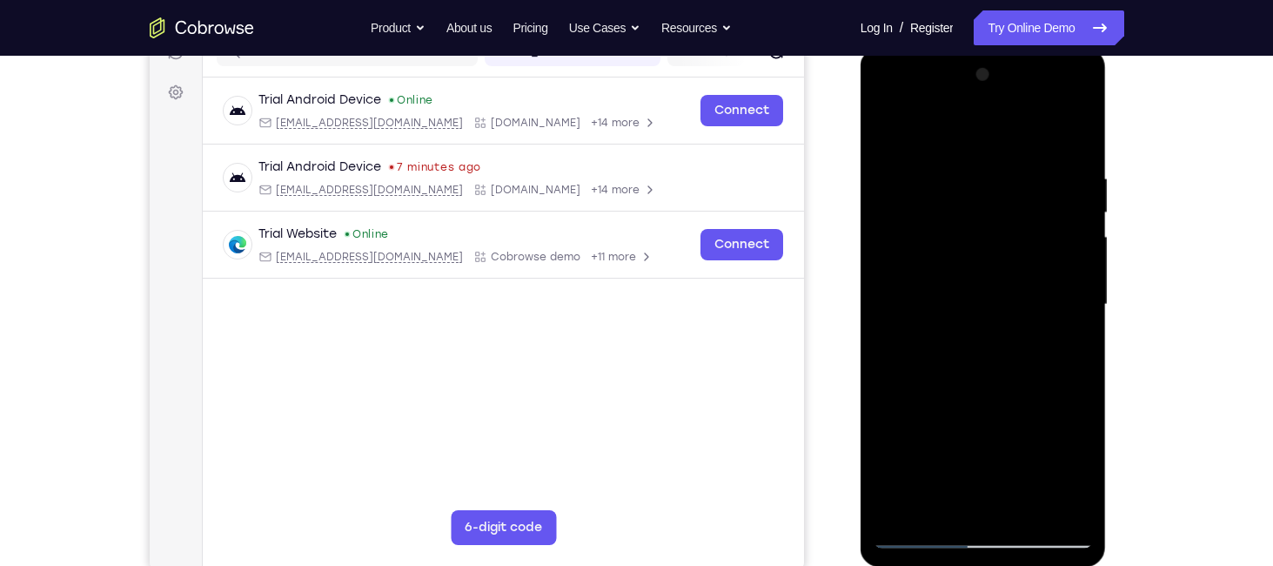
drag, startPoint x: 1002, startPoint y: 340, endPoint x: 1059, endPoint y: 103, distance: 244.5
click at [1059, 103] on div at bounding box center [983, 304] width 219 height 487
drag, startPoint x: 1004, startPoint y: 416, endPoint x: 1023, endPoint y: 284, distance: 133.5
click at [1023, 284] on div at bounding box center [983, 304] width 219 height 487
drag, startPoint x: 986, startPoint y: 432, endPoint x: 1044, endPoint y: 271, distance: 171.0
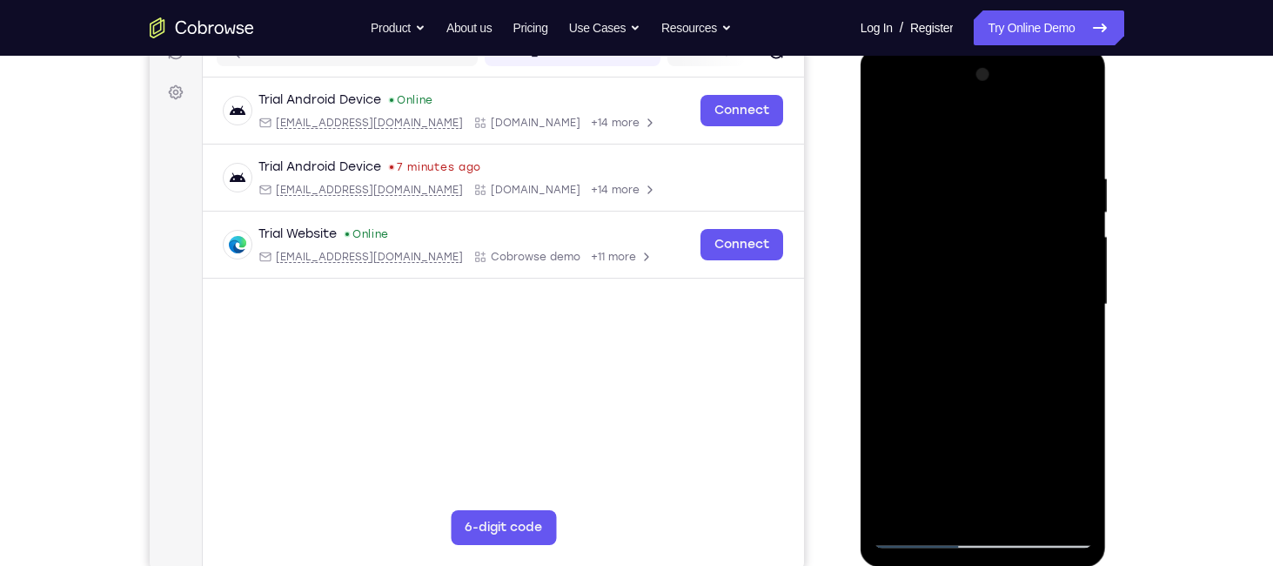
click at [1044, 271] on div at bounding box center [983, 304] width 219 height 487
drag, startPoint x: 979, startPoint y: 430, endPoint x: 1080, endPoint y: 166, distance: 282.4
click at [1080, 166] on div at bounding box center [983, 304] width 219 height 487
click at [955, 163] on div at bounding box center [983, 304] width 219 height 487
drag, startPoint x: 1039, startPoint y: 305, endPoint x: 1057, endPoint y: 200, distance: 105.9
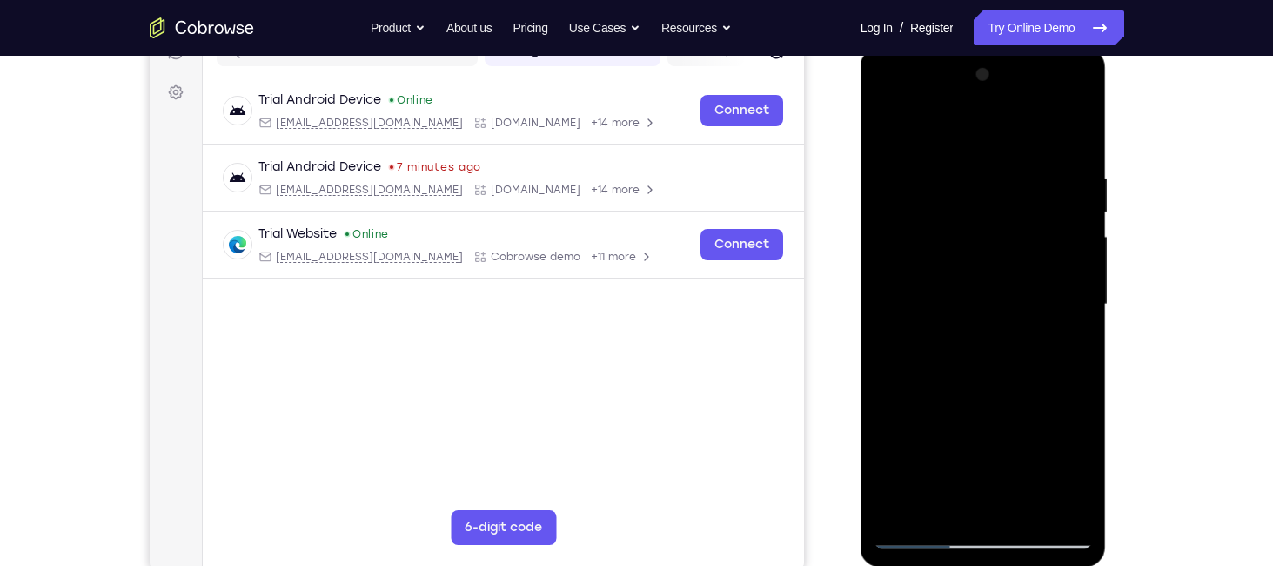
click at [1057, 200] on div at bounding box center [983, 304] width 219 height 487
drag, startPoint x: 1031, startPoint y: 227, endPoint x: 966, endPoint y: 532, distance: 311.5
click at [966, 532] on div at bounding box center [983, 304] width 219 height 487
drag, startPoint x: 1004, startPoint y: 218, endPoint x: 923, endPoint y: 606, distance: 396.3
click at [923, 565] on html "Online web based iOS Simulators and Android Emulators. Run iPhone, iPad, Mobile…" at bounding box center [985, 309] width 248 height 522
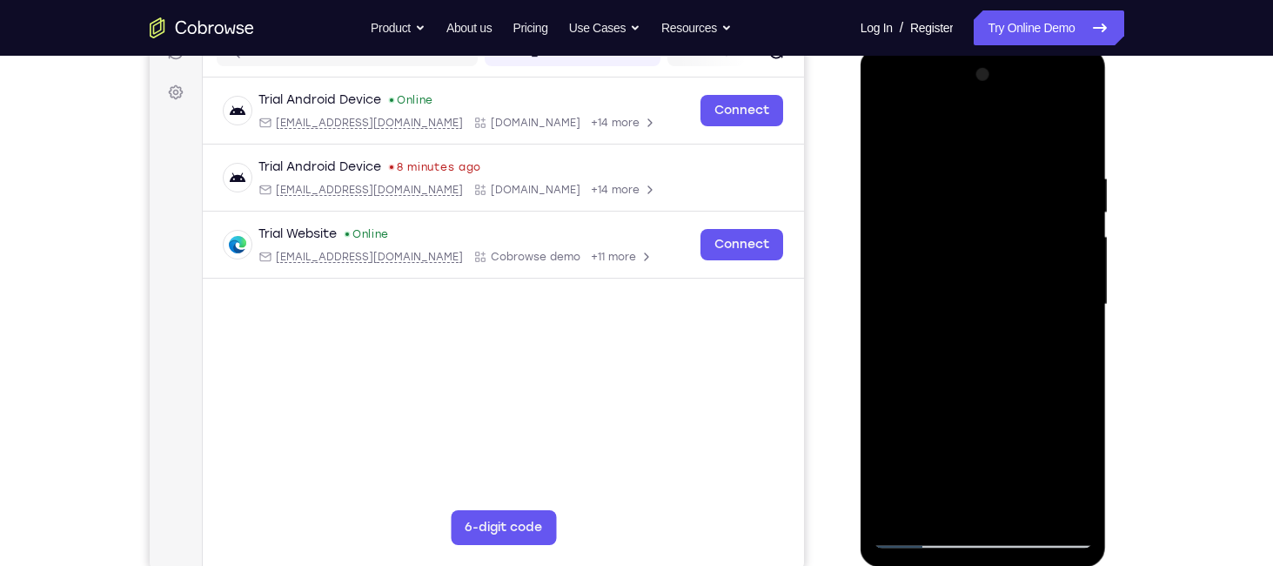
drag, startPoint x: 1028, startPoint y: 236, endPoint x: 993, endPoint y: 610, distance: 375.9
click at [993, 565] on html "Online web based iOS Simulators and Android Emulators. Run iPhone, iPad, Mobile…" at bounding box center [985, 309] width 248 height 522
drag, startPoint x: 1038, startPoint y: 205, endPoint x: 1010, endPoint y: 610, distance: 405.7
click at [1010, 565] on html "Online web based iOS Simulators and Android Emulators. Run iPhone, iPad, Mobile…" at bounding box center [985, 309] width 248 height 522
click at [1080, 123] on div at bounding box center [983, 304] width 219 height 487
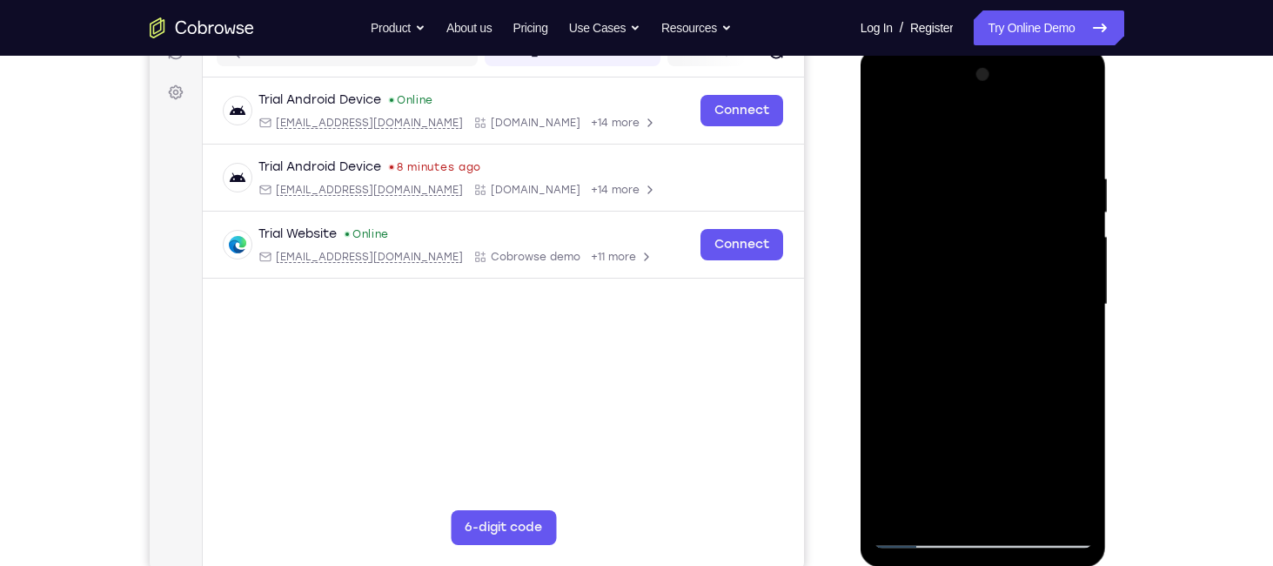
click at [919, 161] on div at bounding box center [983, 304] width 219 height 487
drag, startPoint x: 956, startPoint y: 403, endPoint x: 971, endPoint y: 301, distance: 103.0
click at [971, 301] on div at bounding box center [983, 304] width 219 height 487
click at [956, 278] on div at bounding box center [983, 304] width 219 height 487
drag, startPoint x: 956, startPoint y: 278, endPoint x: 977, endPoint y: 175, distance: 105.0
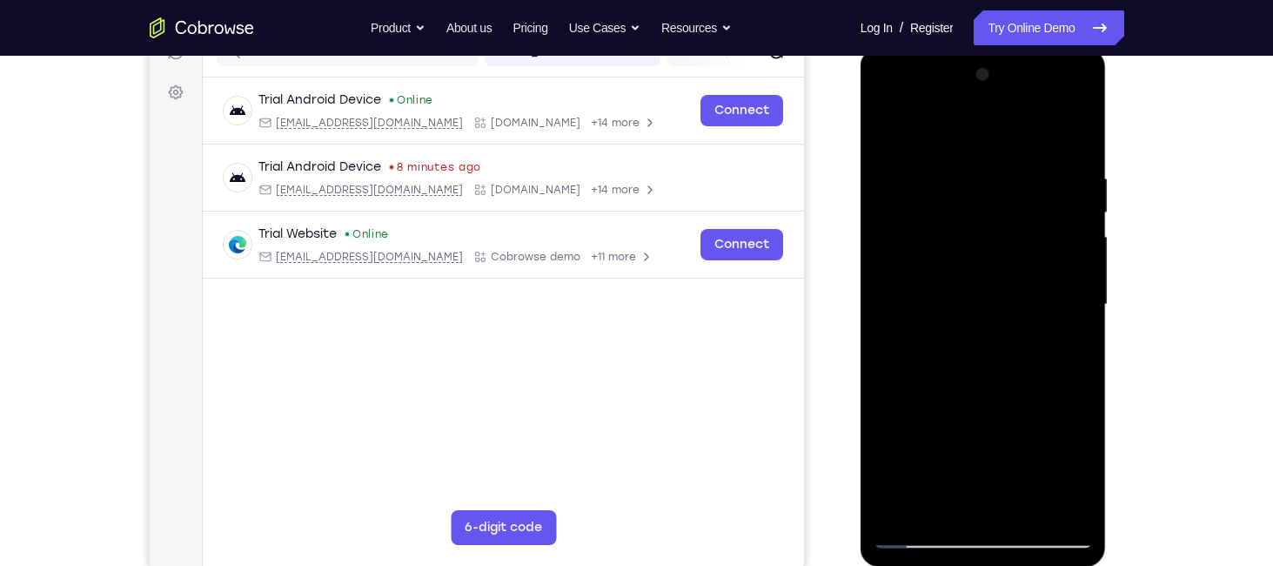
click at [977, 175] on div at bounding box center [983, 304] width 219 height 487
click at [957, 355] on div at bounding box center [983, 304] width 219 height 487
click at [1080, 134] on div at bounding box center [983, 304] width 219 height 487
drag, startPoint x: 953, startPoint y: 158, endPoint x: 903, endPoint y: 483, distance: 328.5
click at [903, 483] on div at bounding box center [983, 304] width 219 height 487
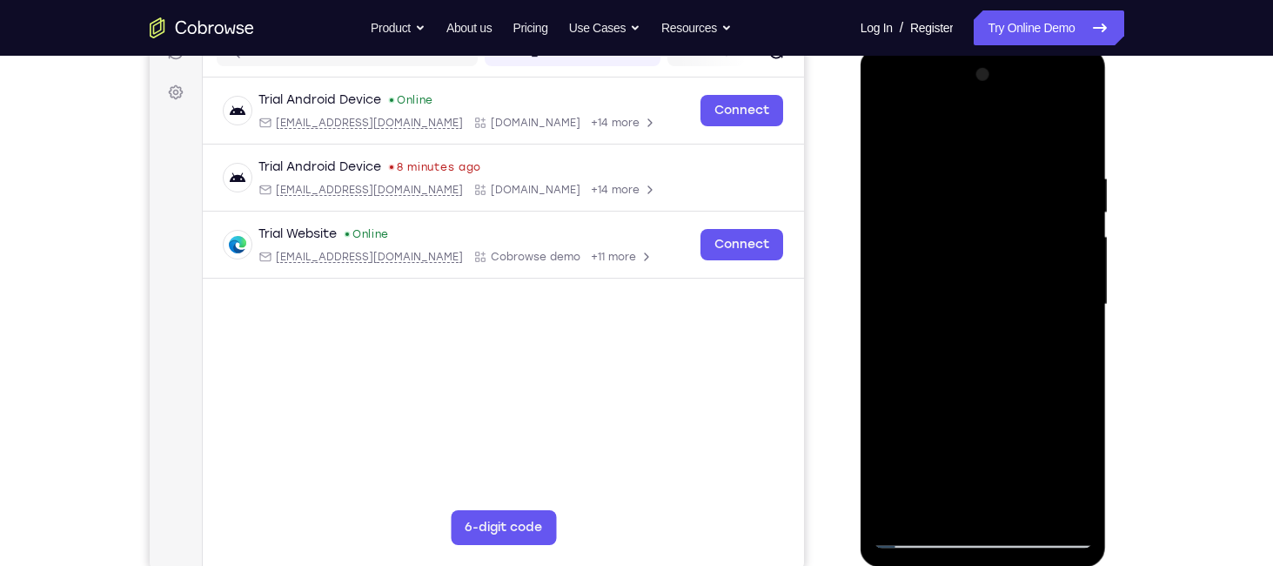
drag, startPoint x: 983, startPoint y: 135, endPoint x: 918, endPoint y: 467, distance: 338.8
click at [918, 467] on div at bounding box center [983, 304] width 219 height 487
drag, startPoint x: 966, startPoint y: 147, endPoint x: 950, endPoint y: 412, distance: 265.1
click at [950, 412] on div at bounding box center [983, 304] width 219 height 487
drag, startPoint x: 976, startPoint y: 178, endPoint x: 945, endPoint y: 610, distance: 432.8
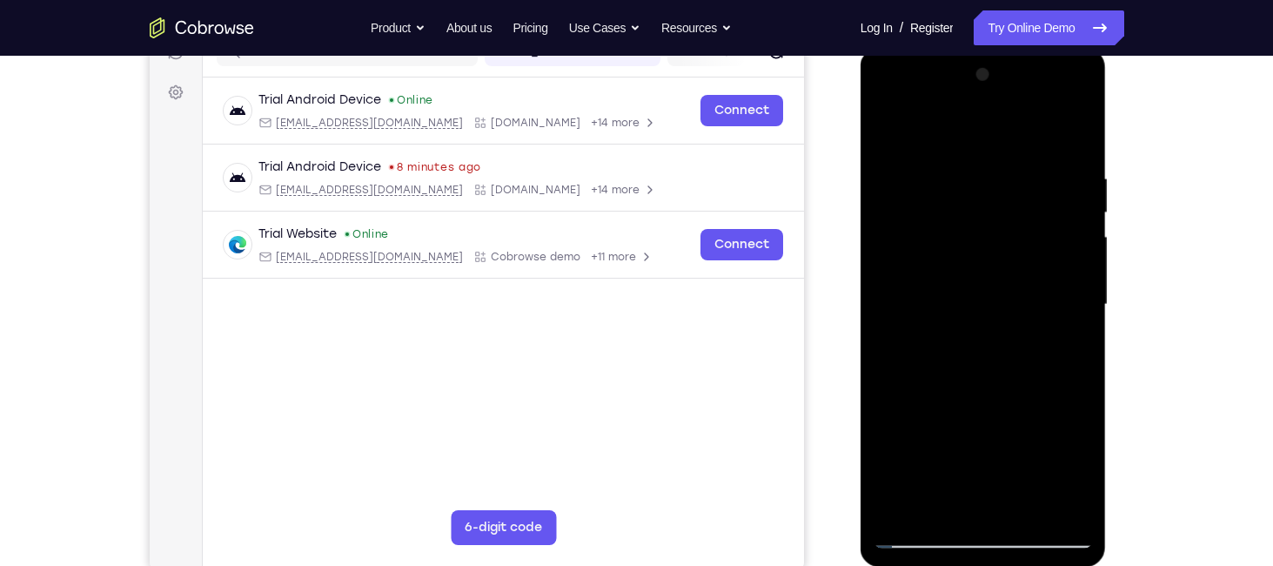
click at [945, 565] on html "Online web based iOS Simulators and Android Emulators. Run iPhone, iPad, Mobile…" at bounding box center [985, 309] width 248 height 522
drag, startPoint x: 983, startPoint y: 147, endPoint x: 966, endPoint y: 405, distance: 258.2
click at [966, 405] on div at bounding box center [983, 304] width 219 height 487
drag, startPoint x: 980, startPoint y: 138, endPoint x: 972, endPoint y: 500, distance: 362.2
click at [972, 500] on div at bounding box center [983, 304] width 219 height 487
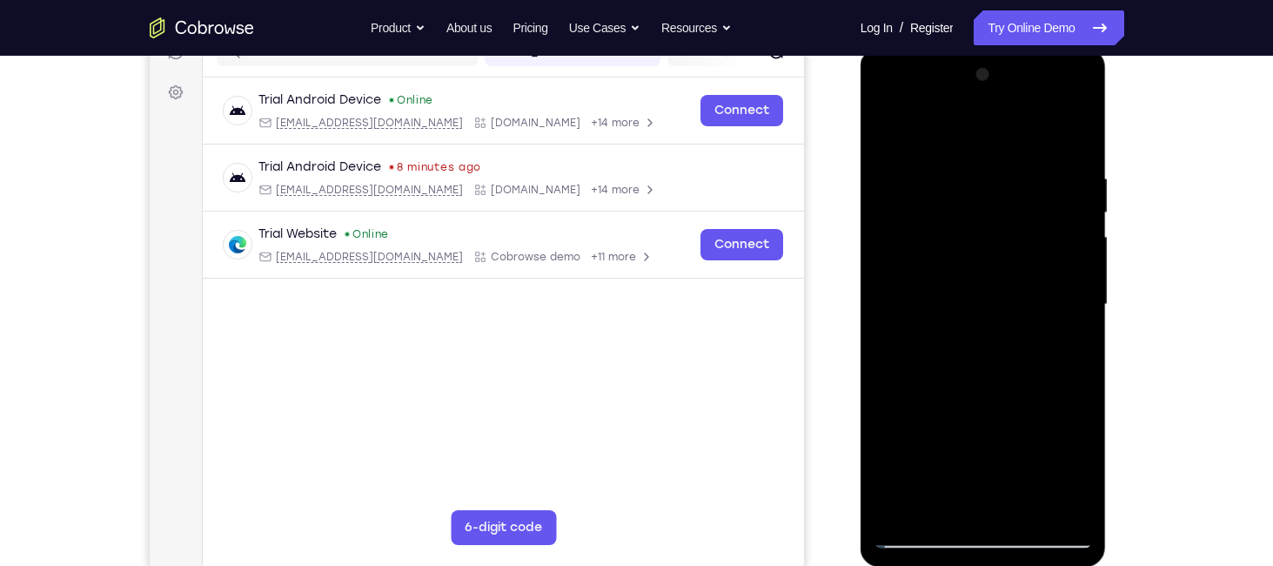
drag, startPoint x: 986, startPoint y: 132, endPoint x: 964, endPoint y: 534, distance: 401.8
click at [964, 534] on div at bounding box center [983, 304] width 219 height 487
drag, startPoint x: 987, startPoint y: 158, endPoint x: 929, endPoint y: 581, distance: 427.0
click at [929, 565] on html "Online web based iOS Simulators and Android Emulators. Run iPhone, iPad, Mobile…" at bounding box center [985, 309] width 248 height 522
drag, startPoint x: 988, startPoint y: 184, endPoint x: 945, endPoint y: 610, distance: 428.6
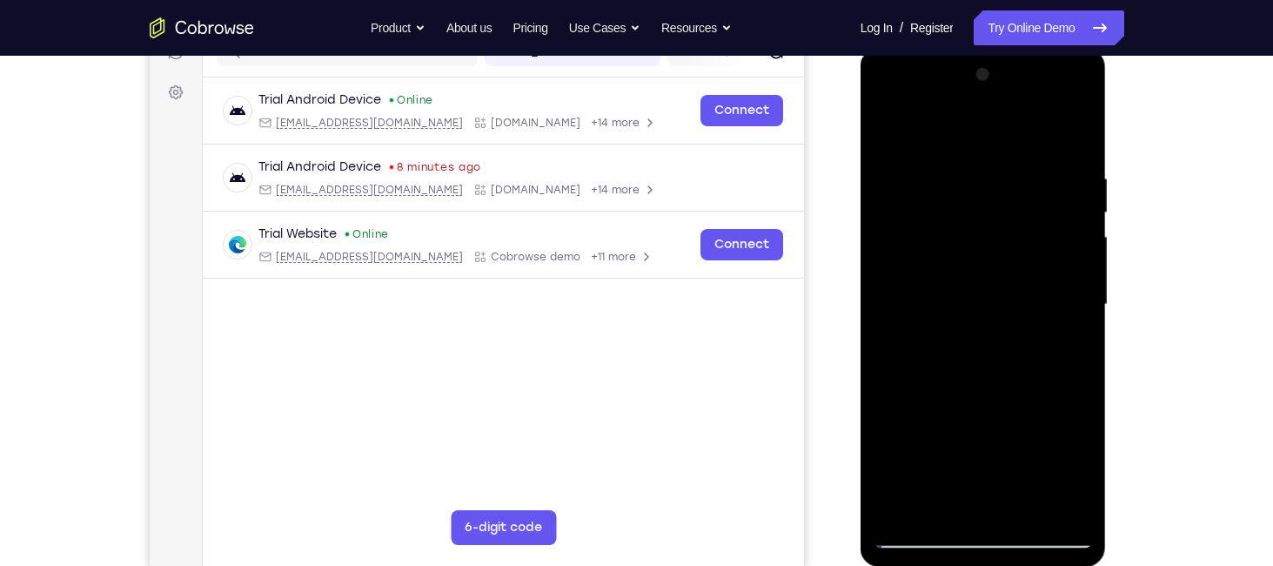
click at [945, 565] on html "Online web based iOS Simulators and Android Emulators. Run iPhone, iPad, Mobile…" at bounding box center [985, 309] width 248 height 522
drag, startPoint x: 976, startPoint y: 158, endPoint x: 892, endPoint y: 610, distance: 460.2
click at [892, 565] on html "Online web based iOS Simulators and Android Emulators. Run iPhone, iPad, Mobile…" at bounding box center [985, 309] width 248 height 522
click at [1024, 133] on div at bounding box center [983, 304] width 219 height 487
click at [978, 387] on div at bounding box center [983, 304] width 219 height 487
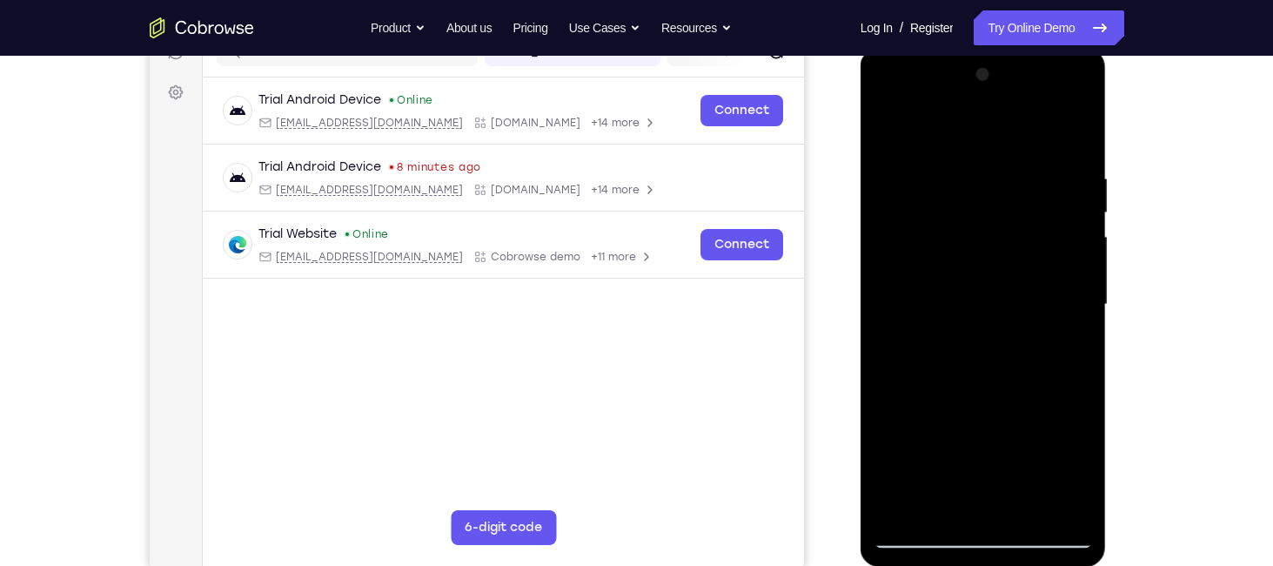
click at [1010, 284] on div at bounding box center [983, 304] width 219 height 487
